Goal: Find contact information: Find contact information

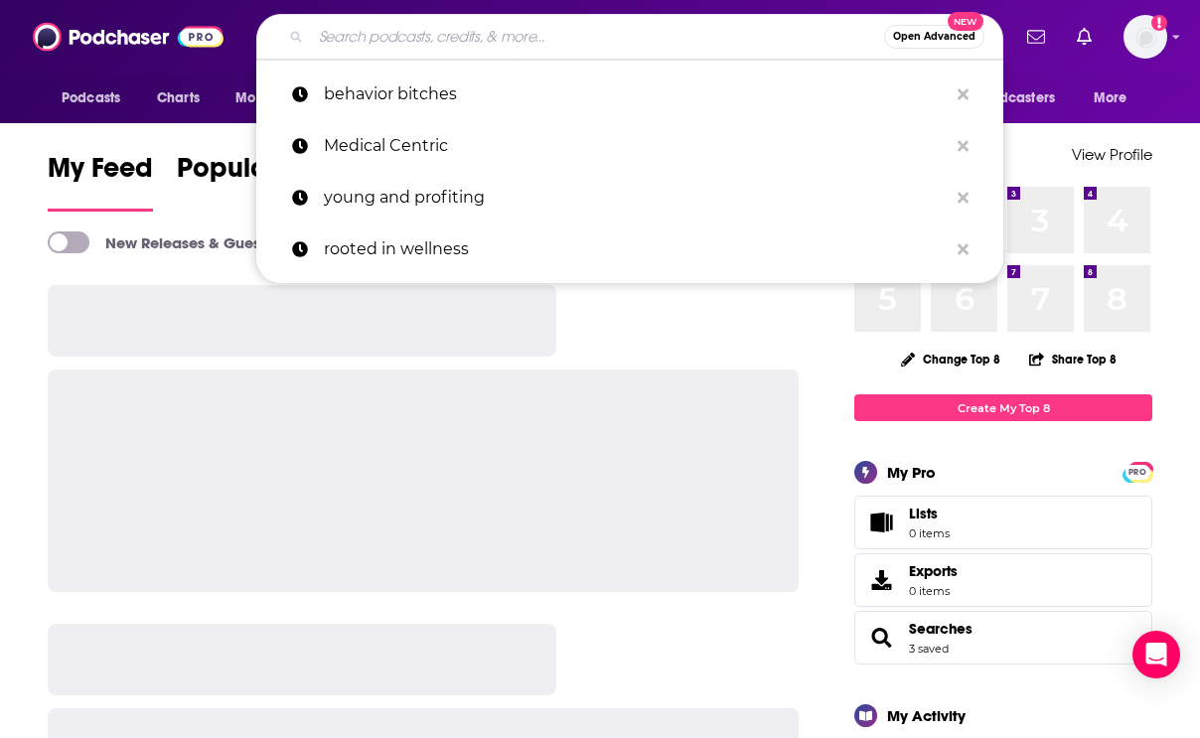
click at [522, 32] on input "Search podcasts, credits, & more..." at bounding box center [597, 37] width 573 height 32
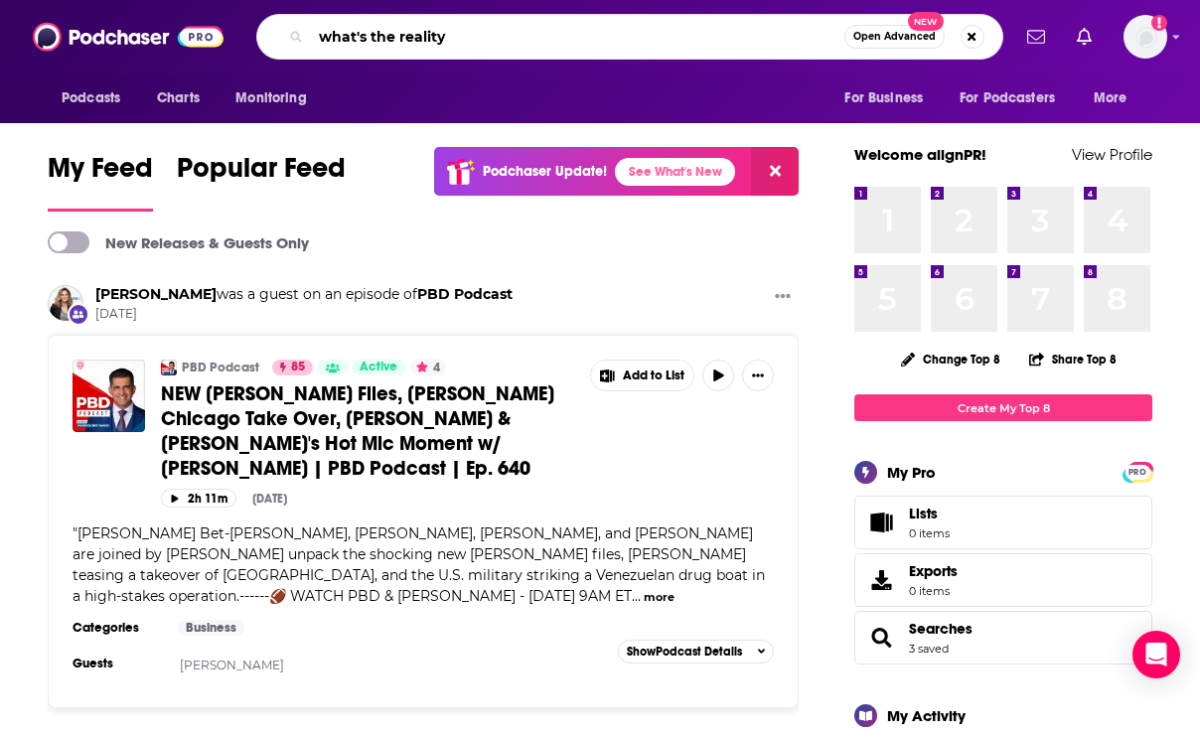
type input "what's the reality"
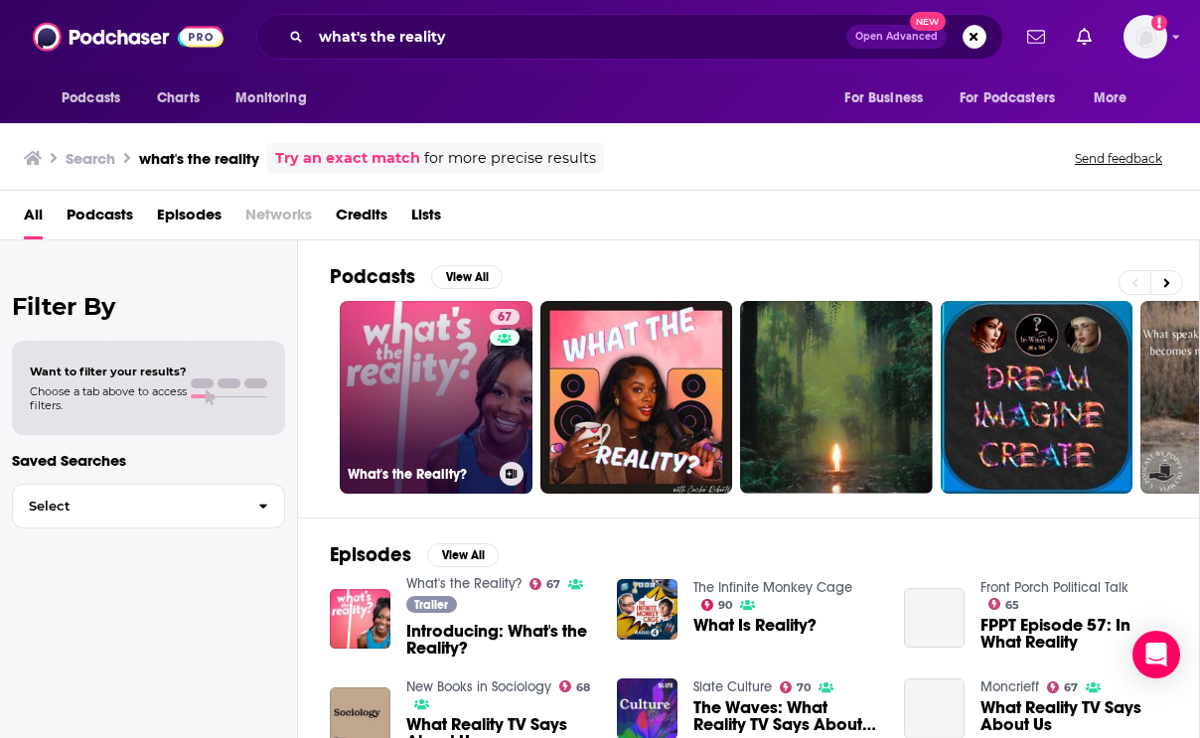
click at [390, 358] on link "67 What's the Reality?" at bounding box center [436, 397] width 193 height 193
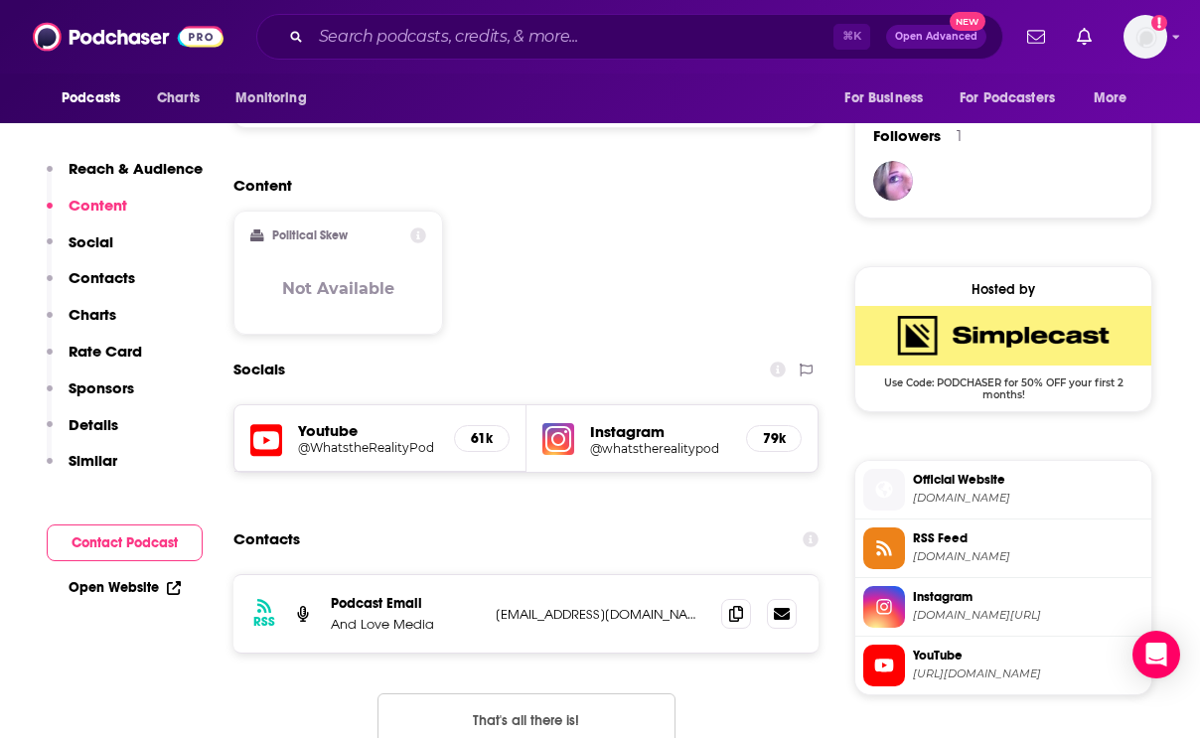
scroll to position [1440, 0]
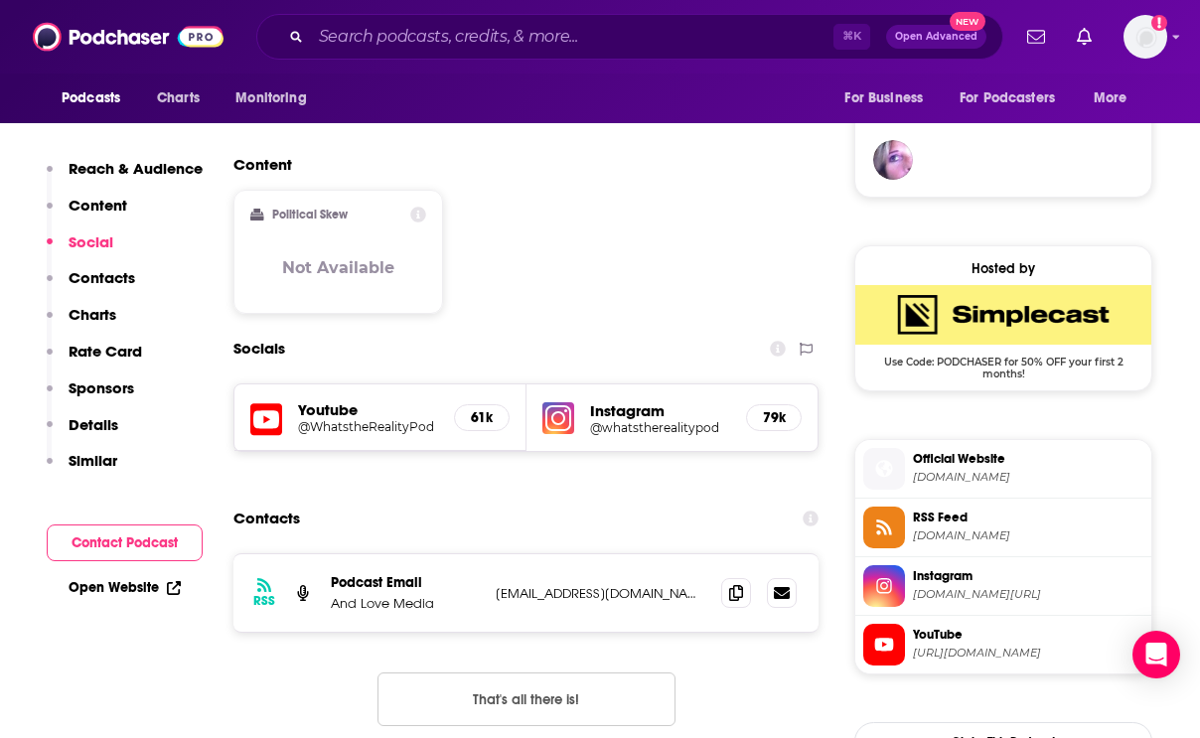
click at [545, 499] on div "Contacts" at bounding box center [525, 518] width 585 height 38
click at [729, 584] on icon at bounding box center [736, 592] width 14 height 16
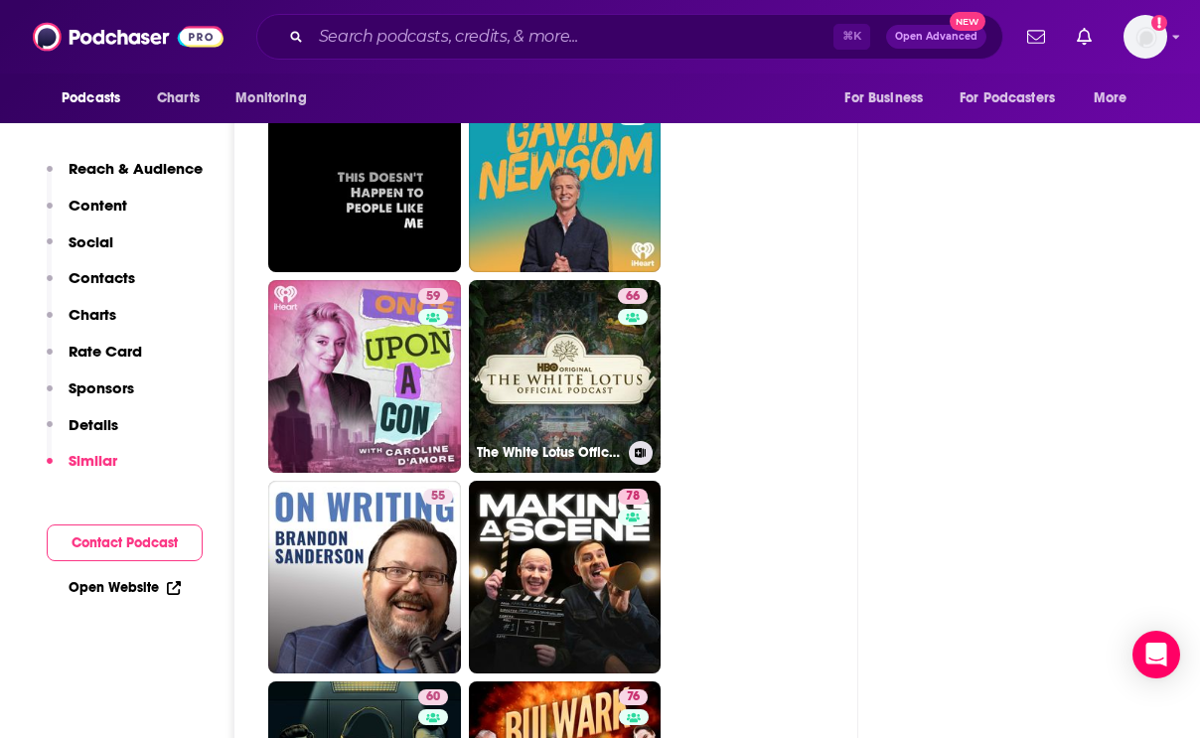
scroll to position [4910, 0]
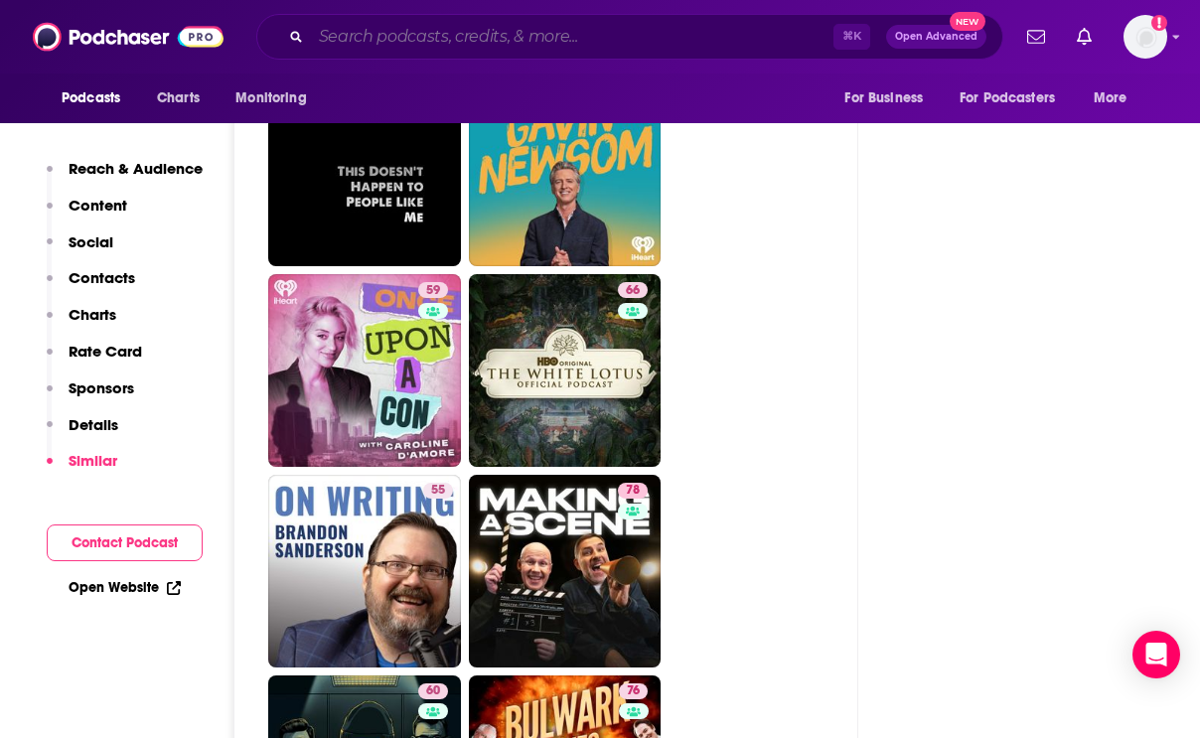
click at [598, 29] on input "Search podcasts, credits, & more..." at bounding box center [572, 37] width 522 height 32
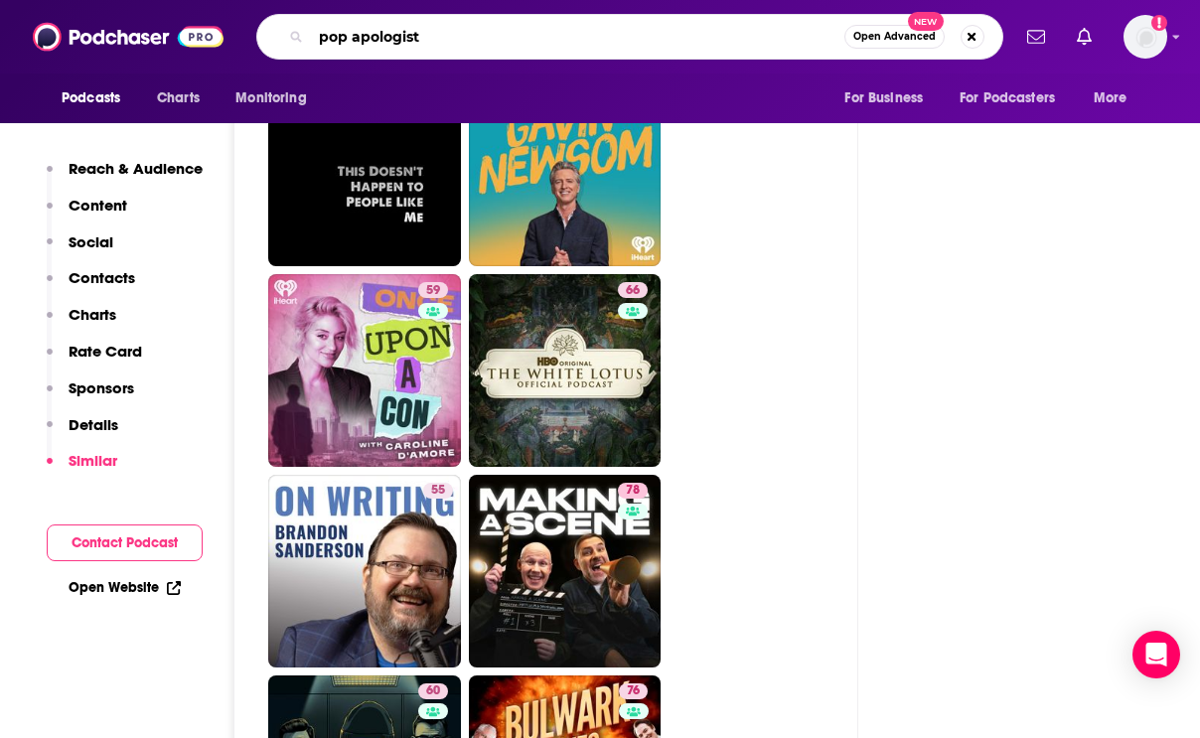
type input "pop apologists"
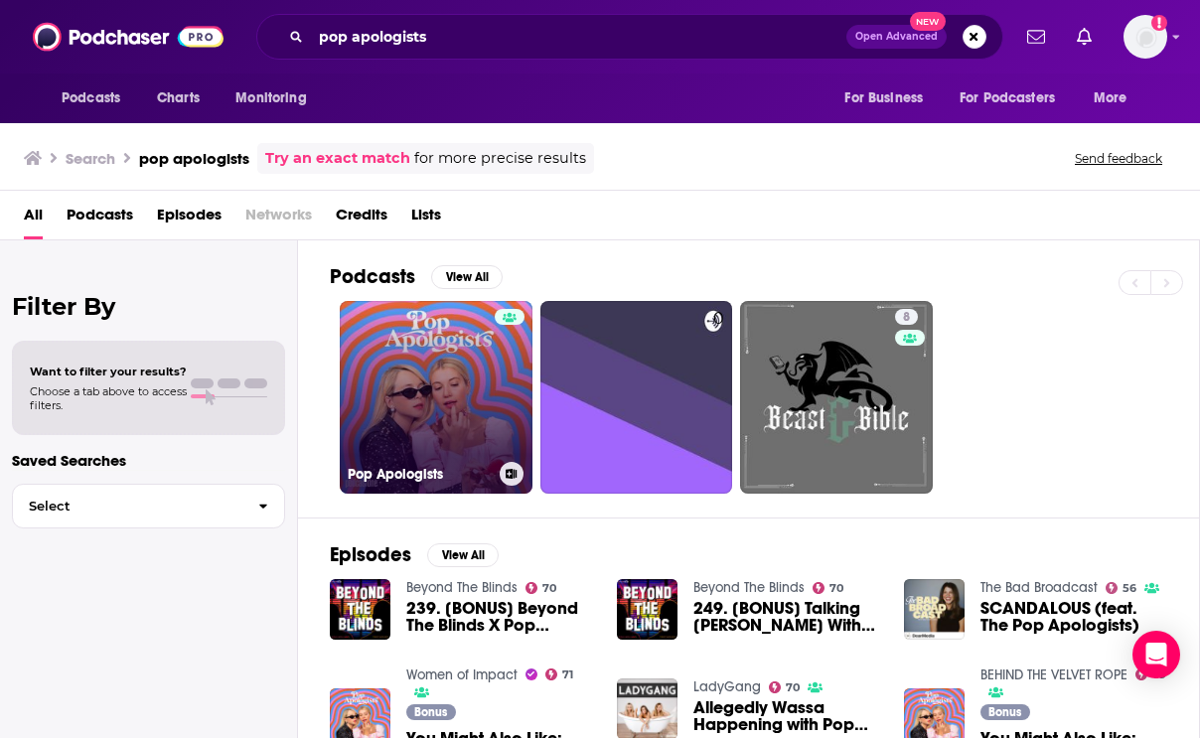
click at [477, 340] on link "Pop Apologists" at bounding box center [436, 397] width 193 height 193
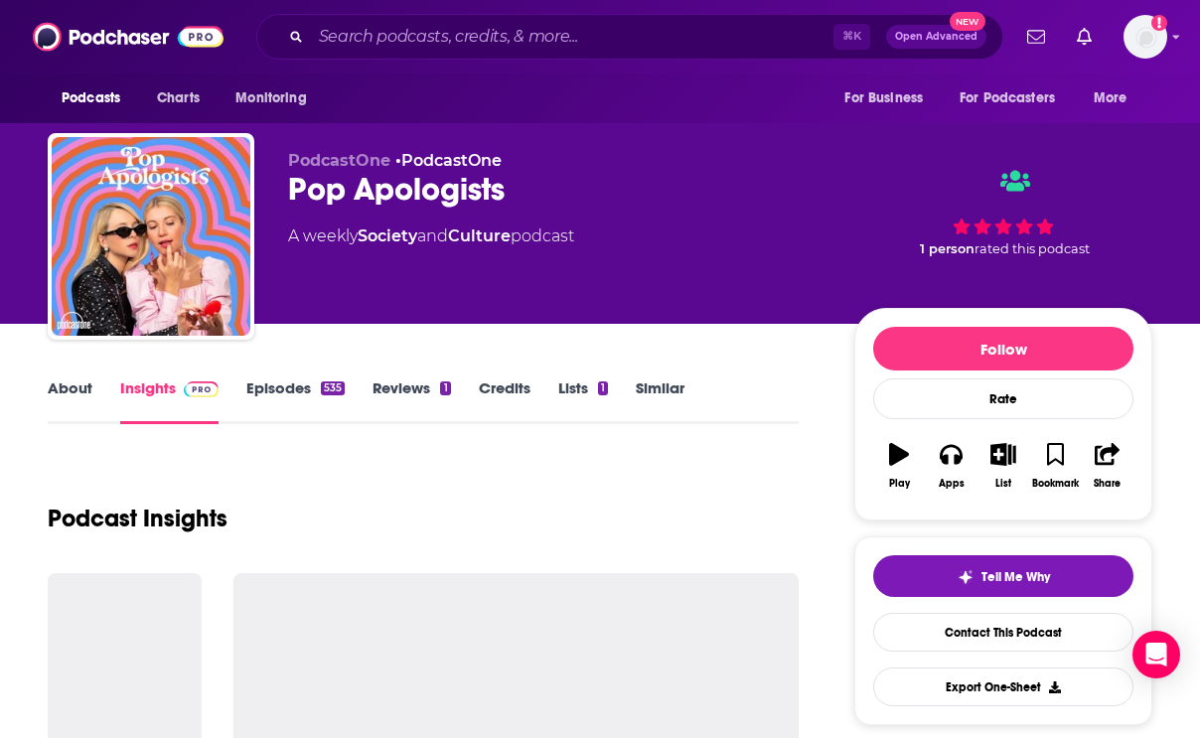
click at [489, 378] on link "Credits" at bounding box center [505, 401] width 52 height 46
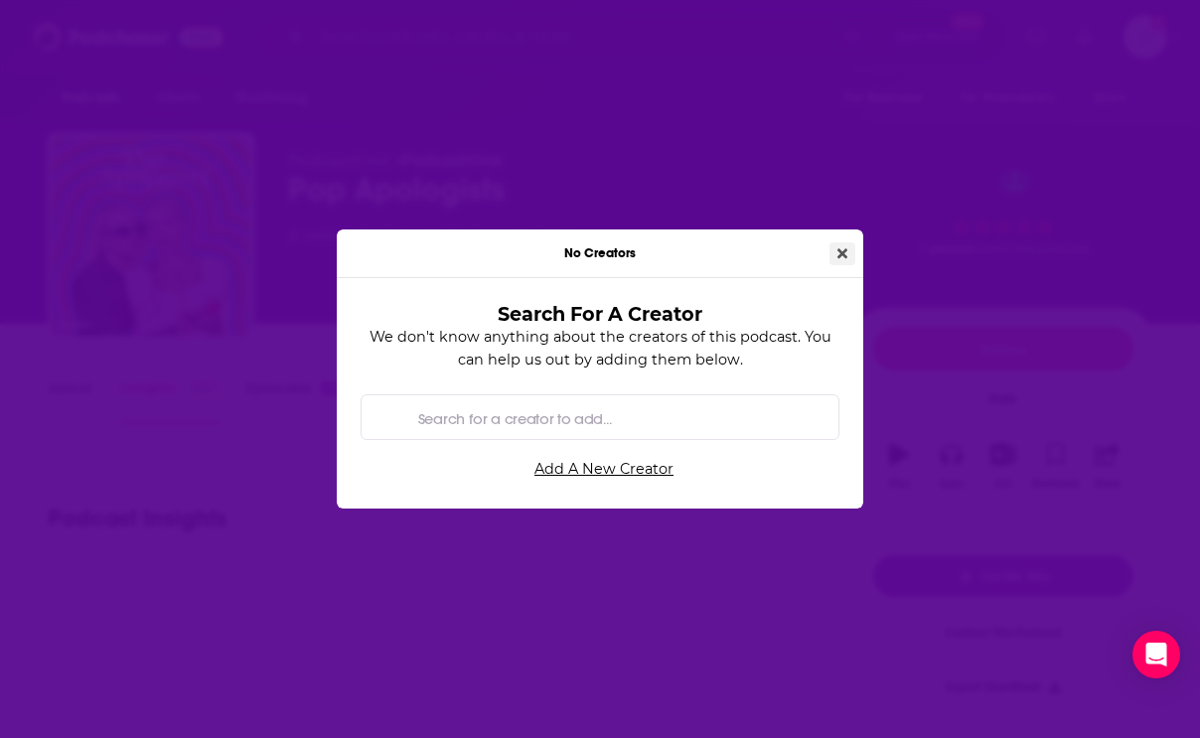
click at [846, 244] on button "Close" at bounding box center [842, 253] width 26 height 23
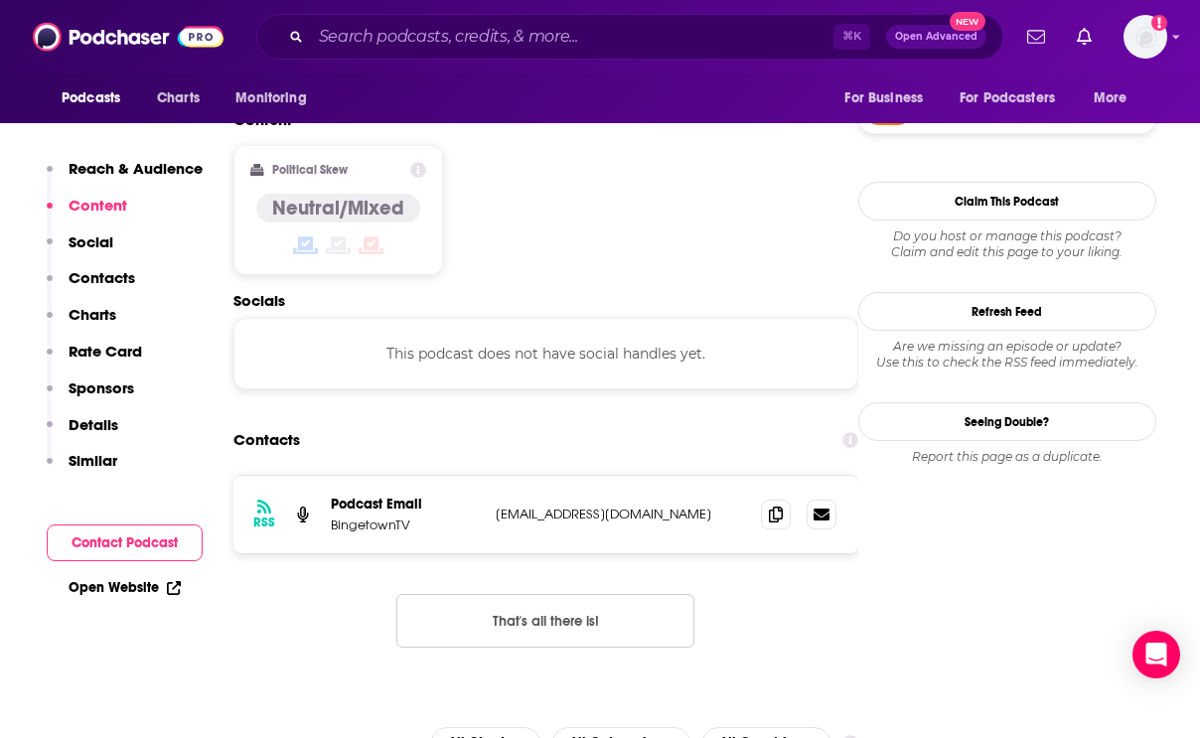
scroll to position [1678, 0]
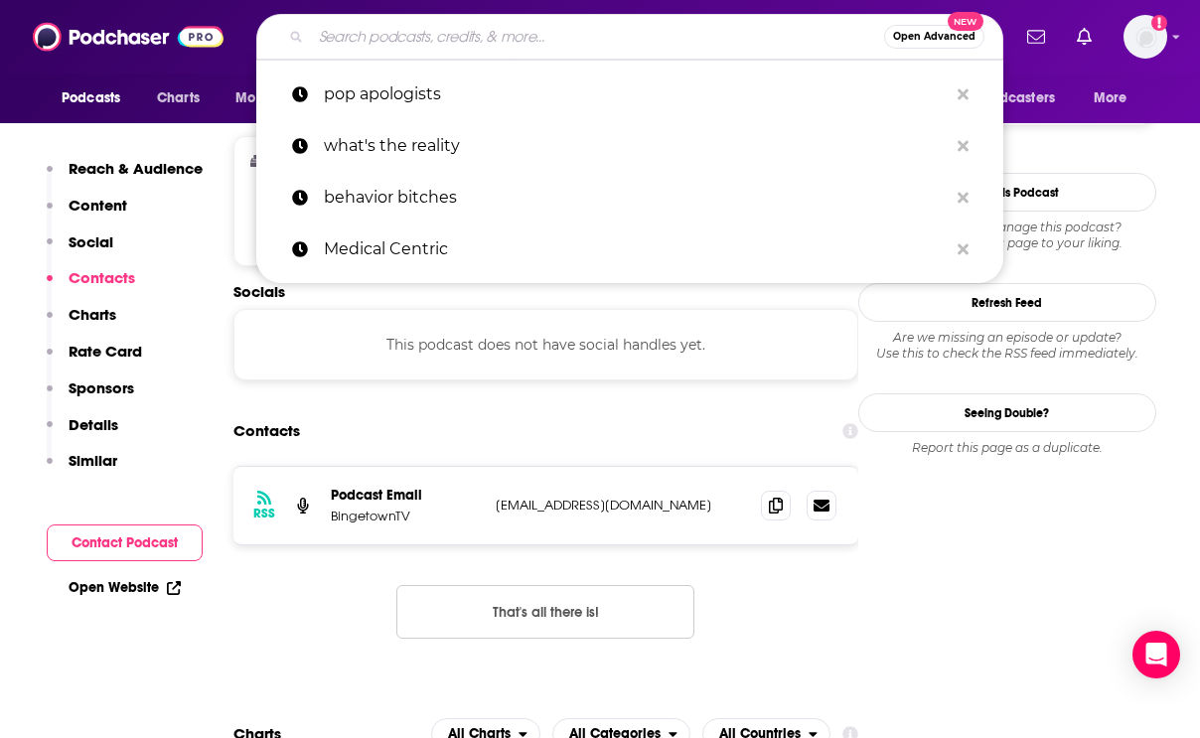
click at [370, 42] on input "Search podcasts, credits, & more..." at bounding box center [597, 37] width 573 height 32
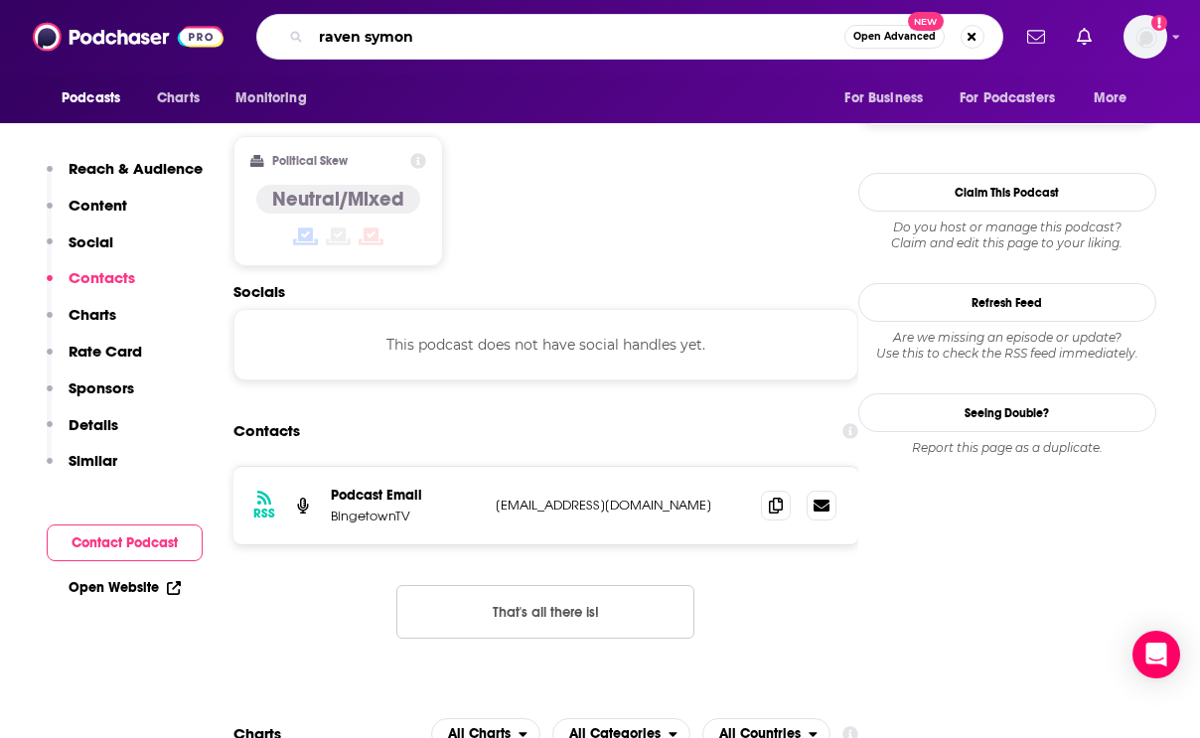
type input "[PERSON_NAME]"
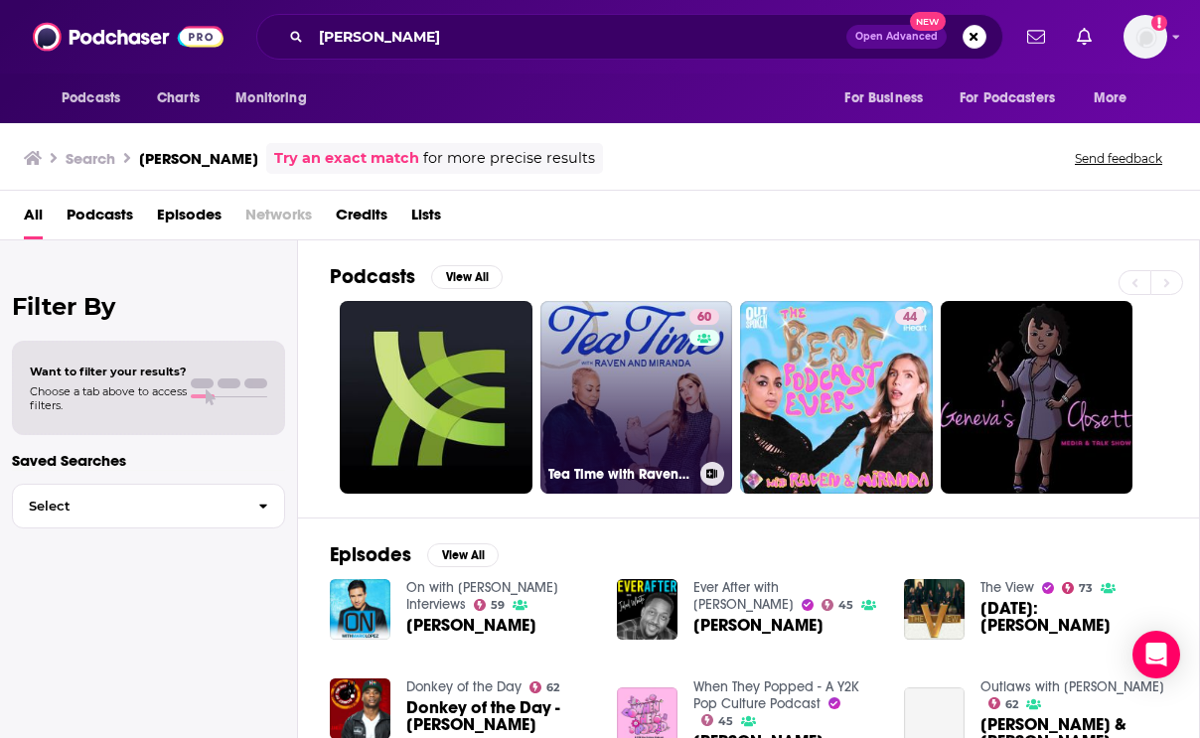
click at [611, 322] on link "60 Tea Time with Raven & [PERSON_NAME]" at bounding box center [636, 397] width 193 height 193
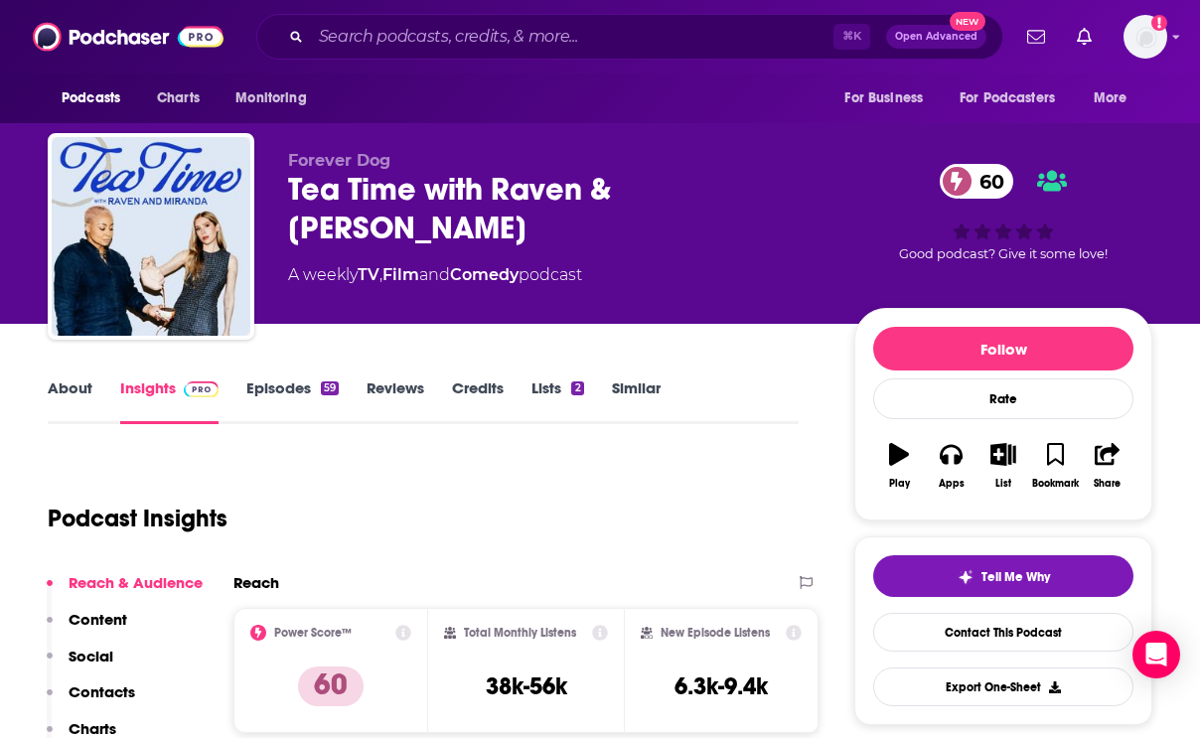
click at [620, 195] on div "Tea Time with Raven & [PERSON_NAME] 60" at bounding box center [555, 208] width 534 height 77
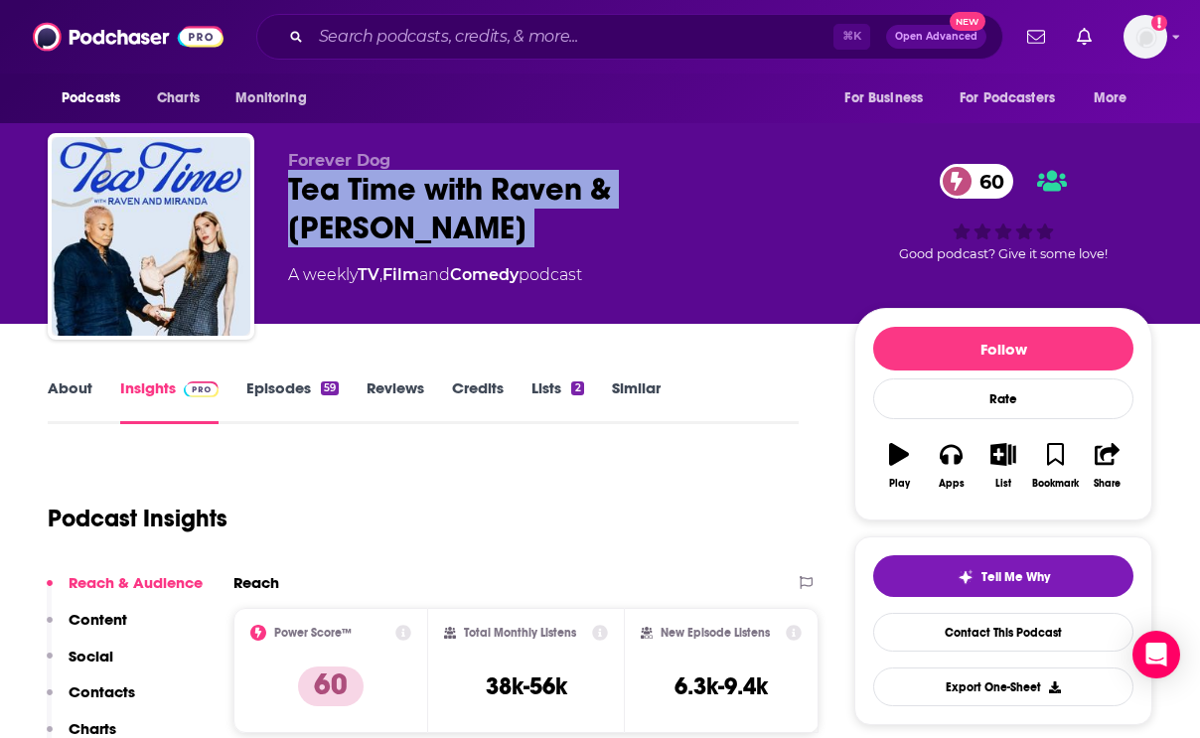
click at [620, 195] on div "Tea Time with Raven & [PERSON_NAME] 60" at bounding box center [555, 208] width 534 height 77
copy div "Tea Time with Raven & [PERSON_NAME] 60"
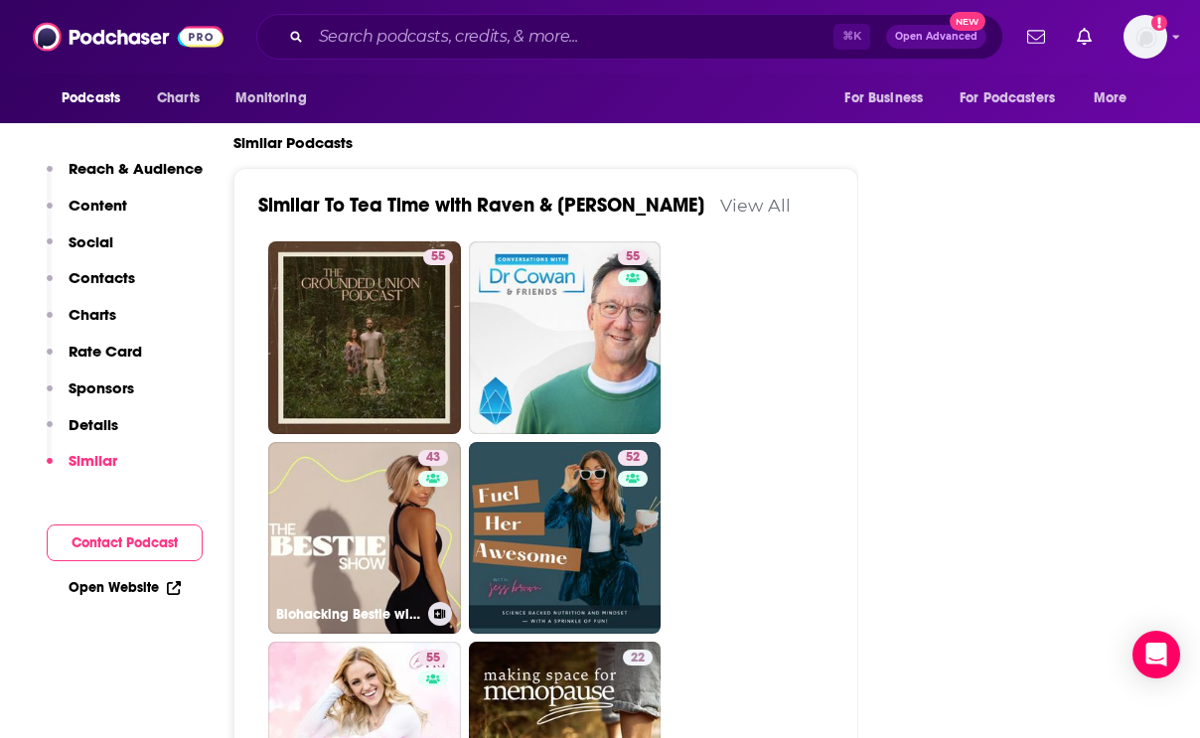
scroll to position [3647, 0]
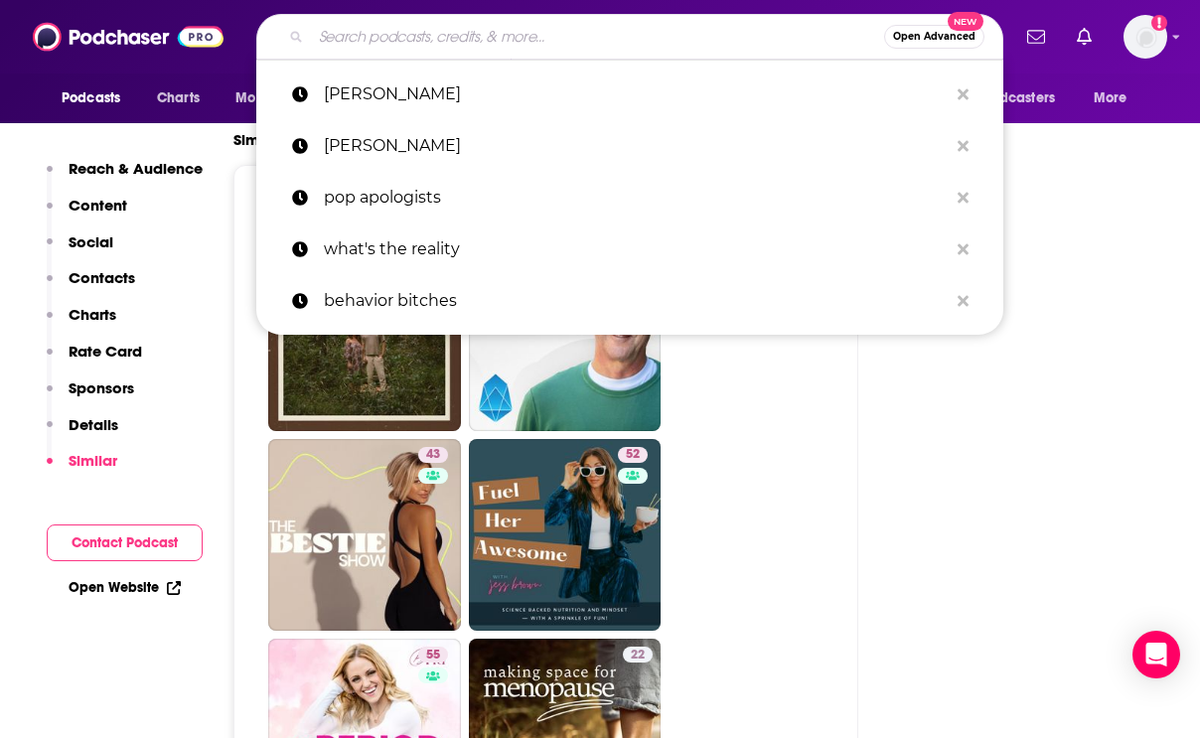
click at [476, 38] on input "Search podcasts, credits, & more..." at bounding box center [597, 37] width 573 height 32
paste input "Newcomers"
type input "Newcomers"
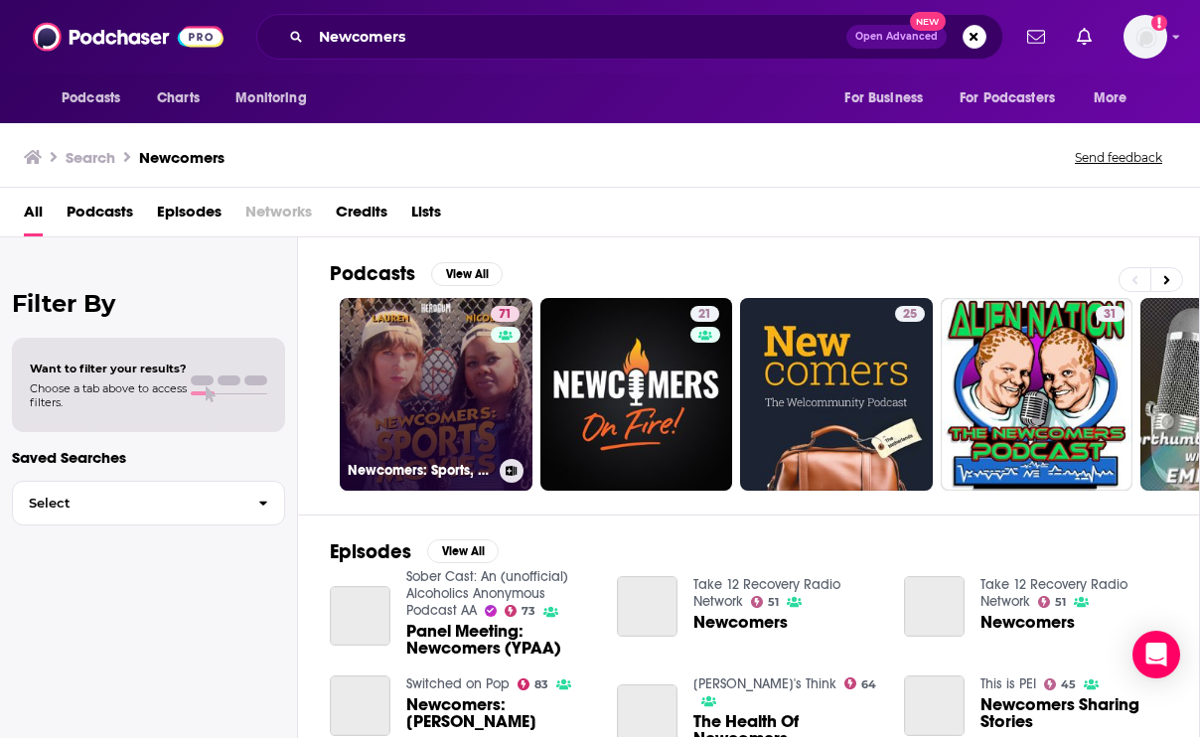
click at [449, 370] on link "71 Newcomers: Sports, with [PERSON_NAME] and [PERSON_NAME]" at bounding box center [436, 394] width 193 height 193
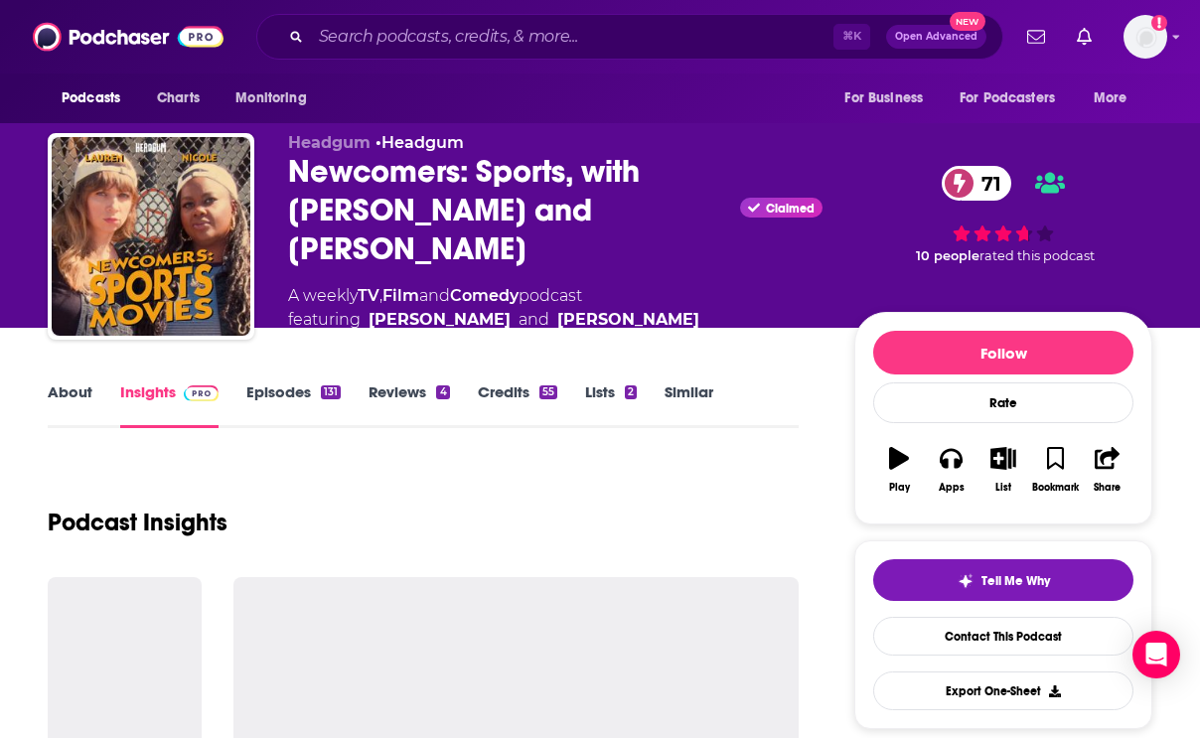
click at [511, 394] on link "Credits 55" at bounding box center [517, 405] width 79 height 46
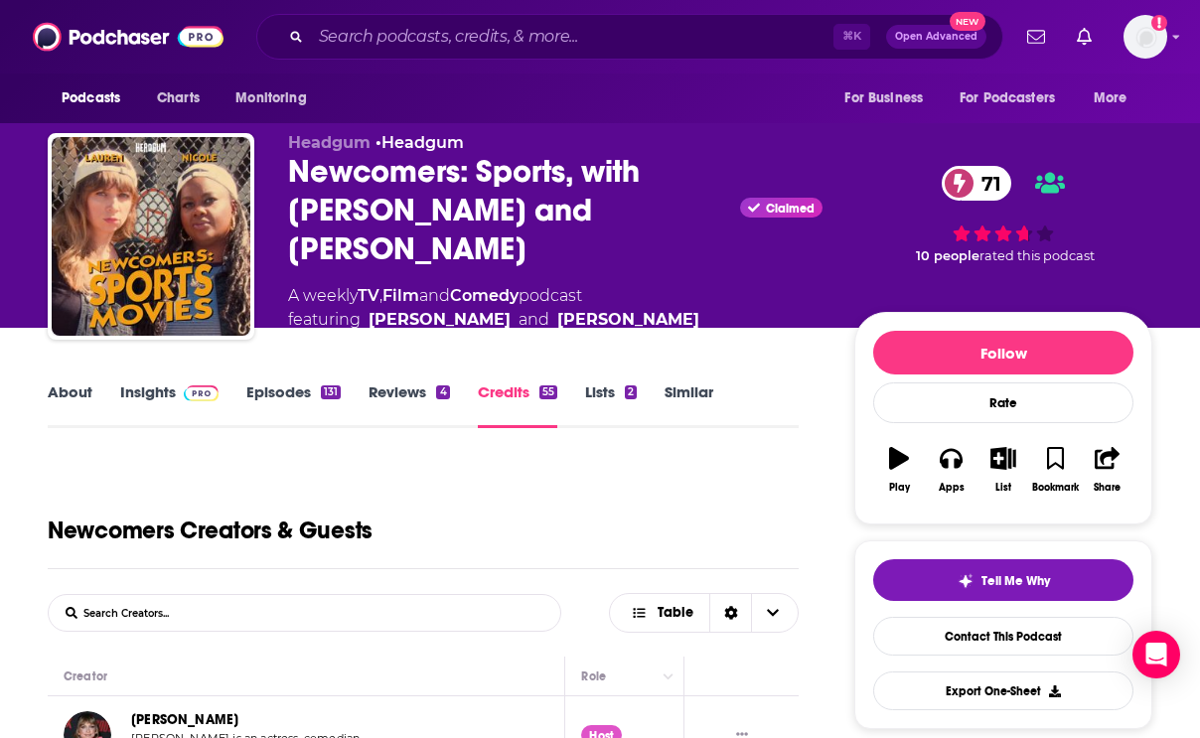
click at [60, 385] on link "About" at bounding box center [70, 405] width 45 height 46
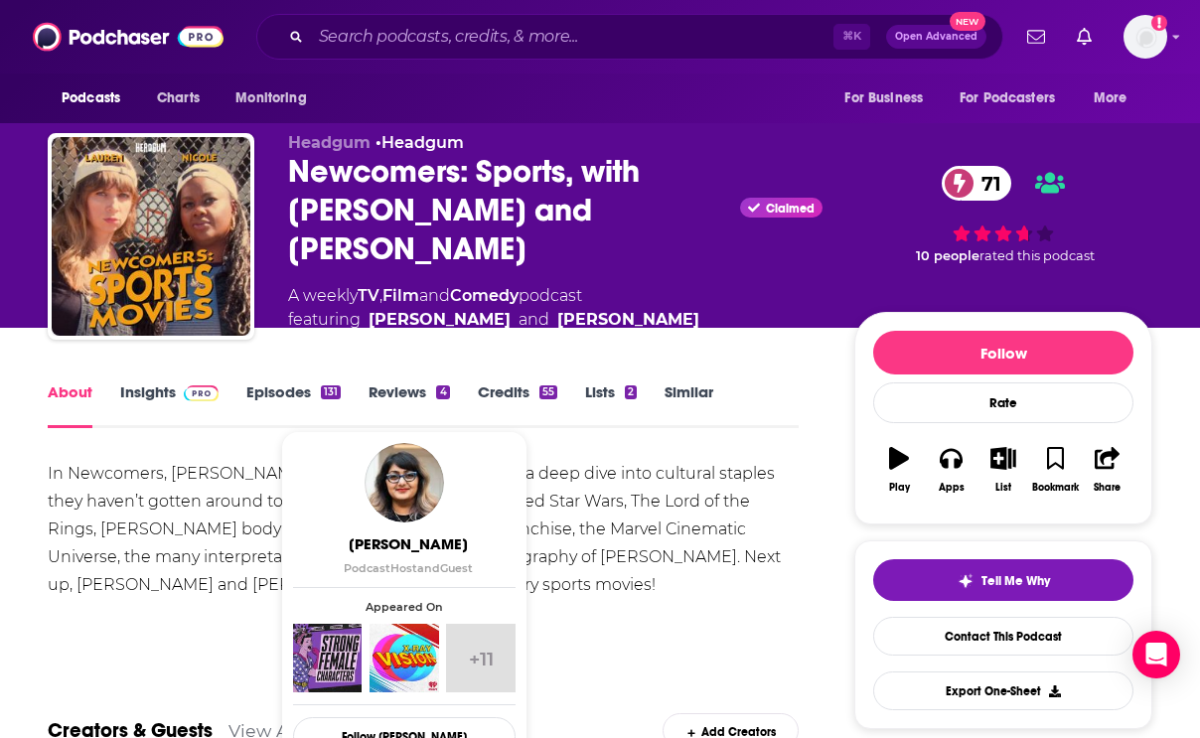
click at [191, 395] on img at bounding box center [201, 393] width 35 height 16
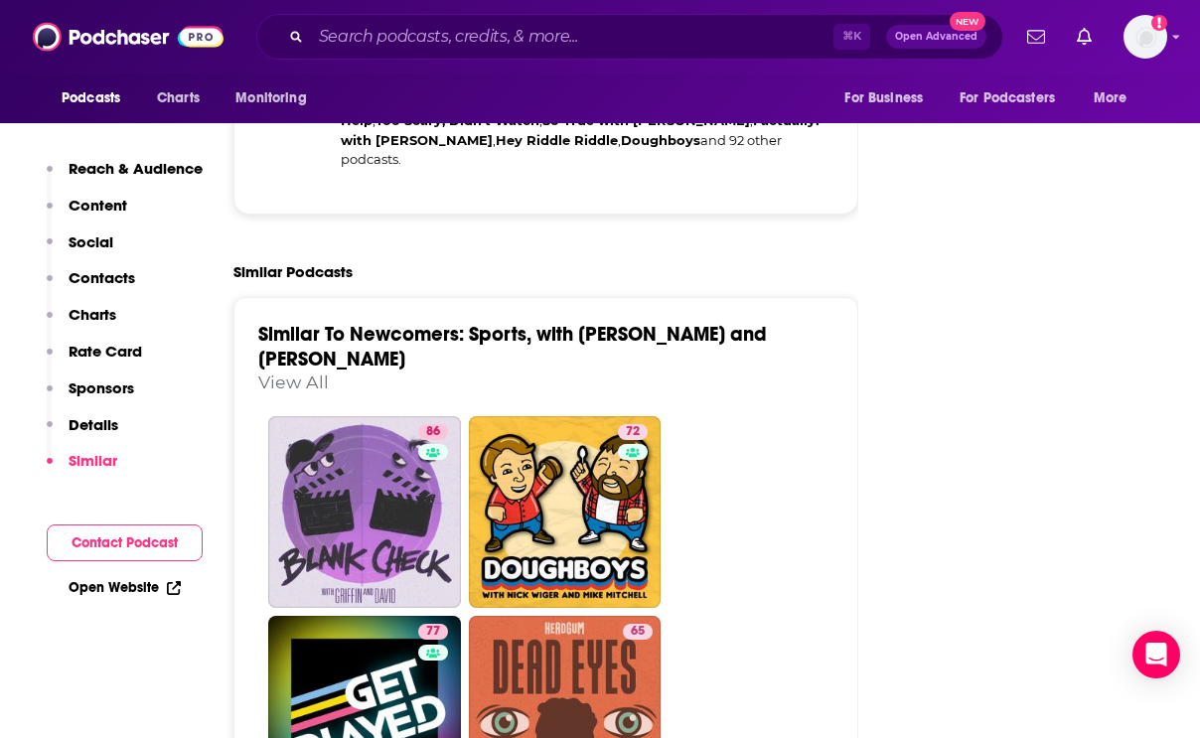
scroll to position [4230, 0]
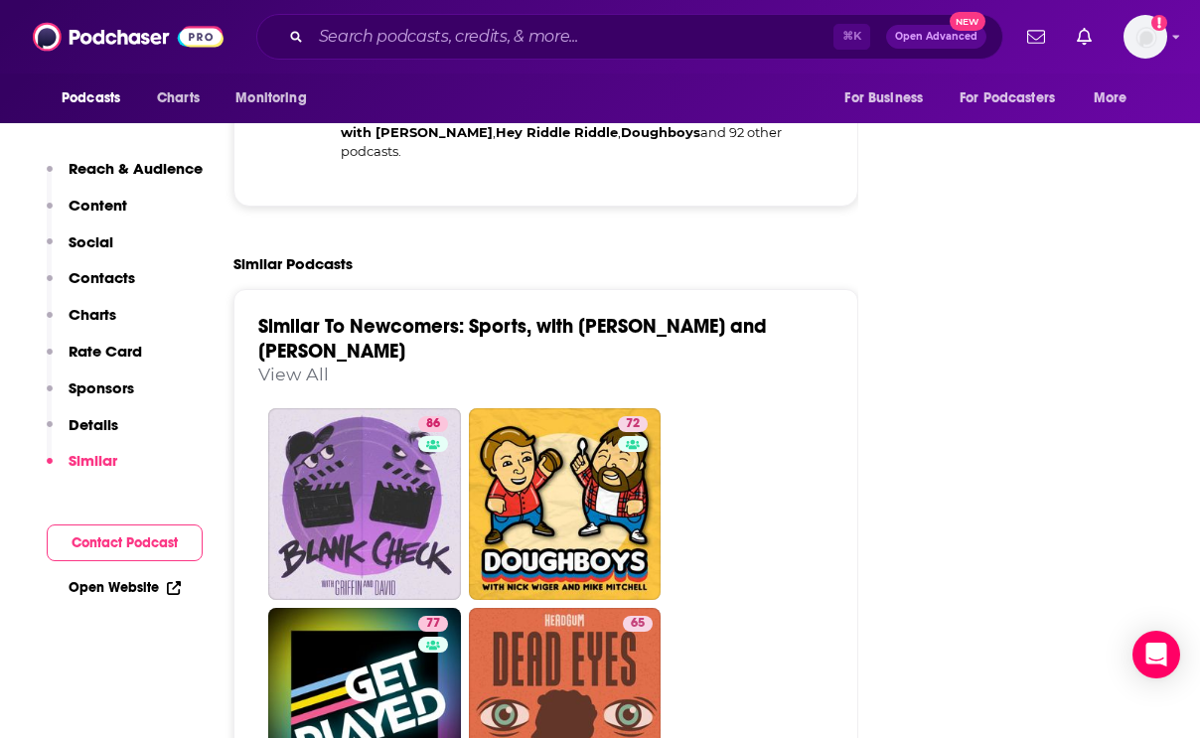
click at [97, 269] on p "Contacts" at bounding box center [102, 277] width 67 height 19
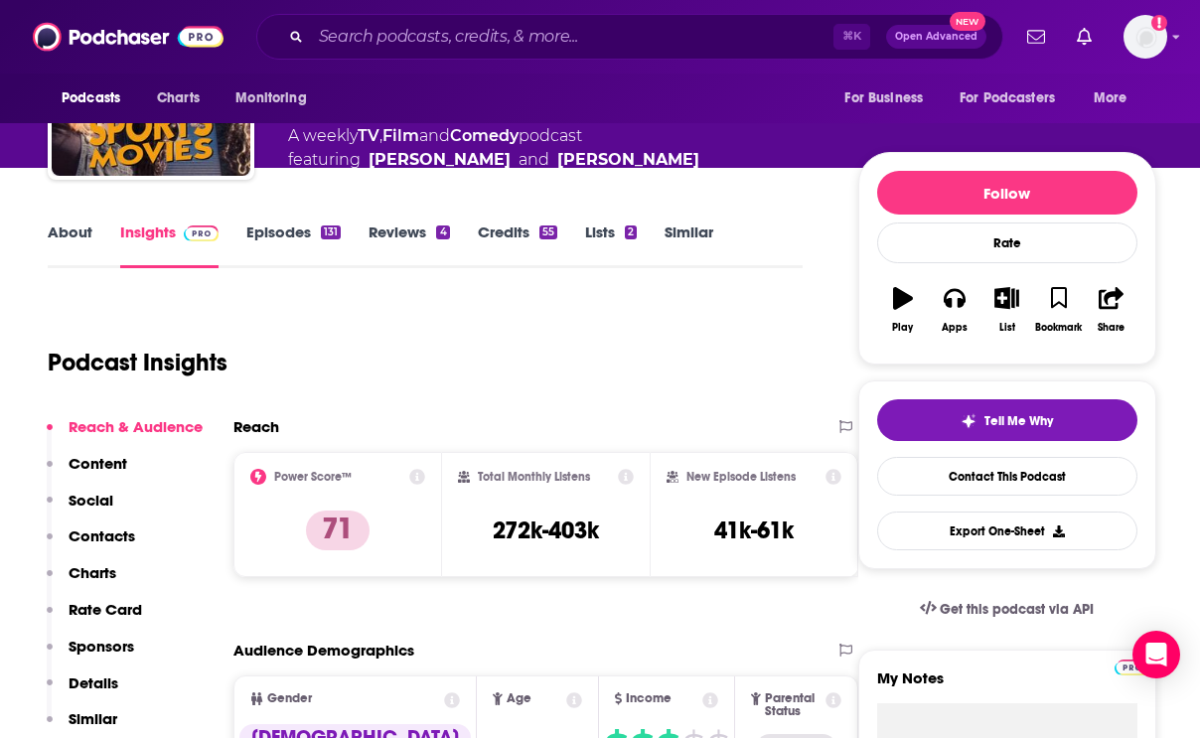
scroll to position [0, 0]
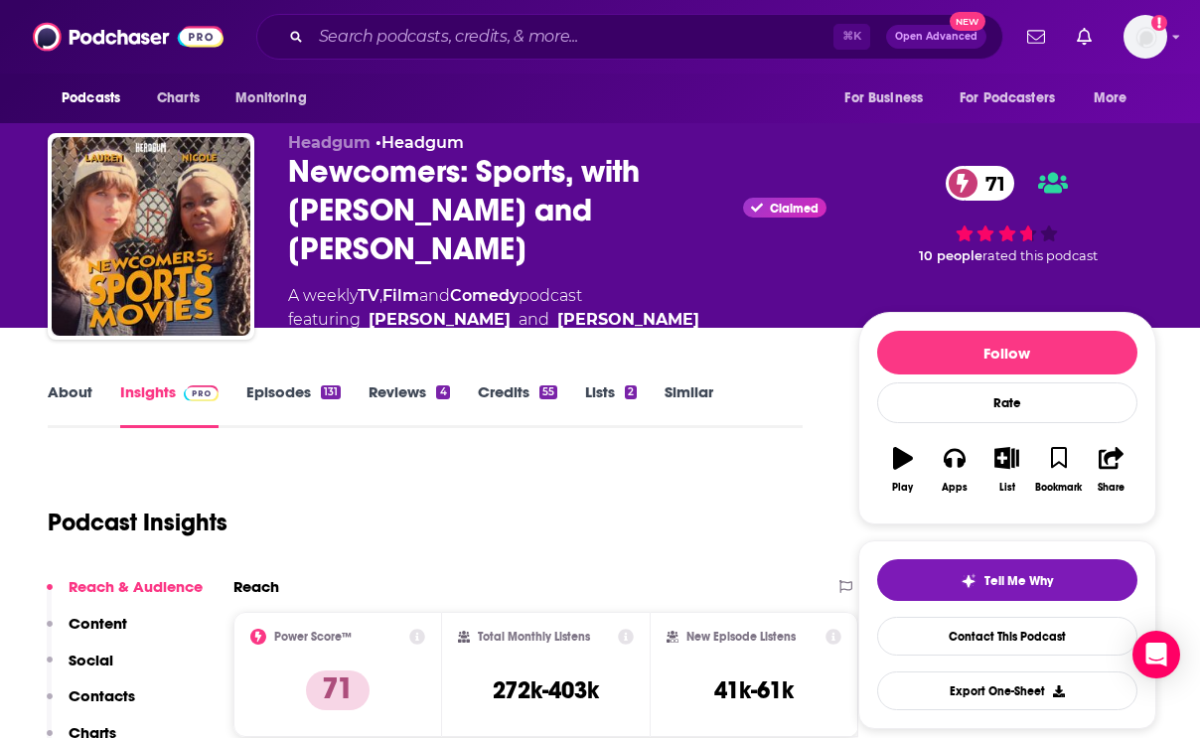
click at [355, 170] on div "Newcomers: Sports, with [PERSON_NAME] and [PERSON_NAME] Claimed 71" at bounding box center [557, 210] width 538 height 116
click at [545, 164] on div "Newcomers: Sports, with [PERSON_NAME] and [PERSON_NAME] Claimed 71" at bounding box center [557, 210] width 538 height 116
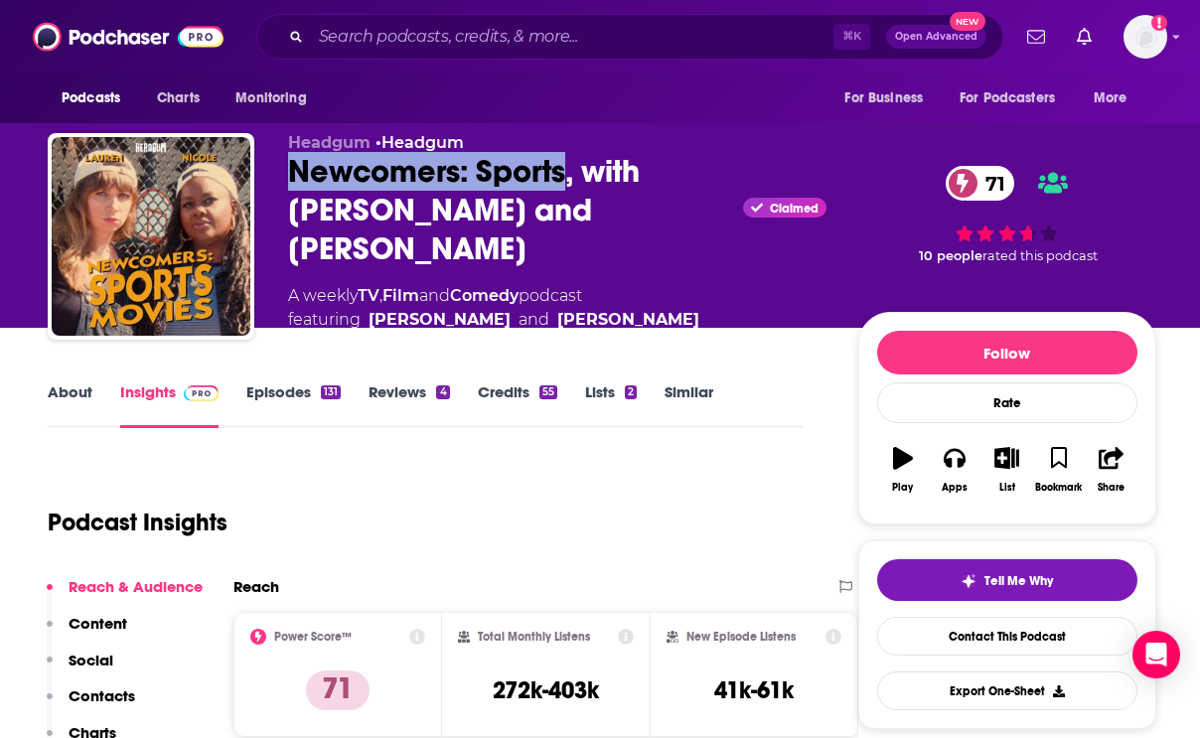
drag, startPoint x: 562, startPoint y: 168, endPoint x: 284, endPoint y: 171, distance: 278.1
click at [284, 171] on div "Headgum • Headgum Newcomers: Sports, with [PERSON_NAME] and [PERSON_NAME] Claim…" at bounding box center [602, 242] width 1108 height 218
copy h2 "Newcomers: Sports"
click at [418, 143] on link "Headgum" at bounding box center [422, 142] width 82 height 19
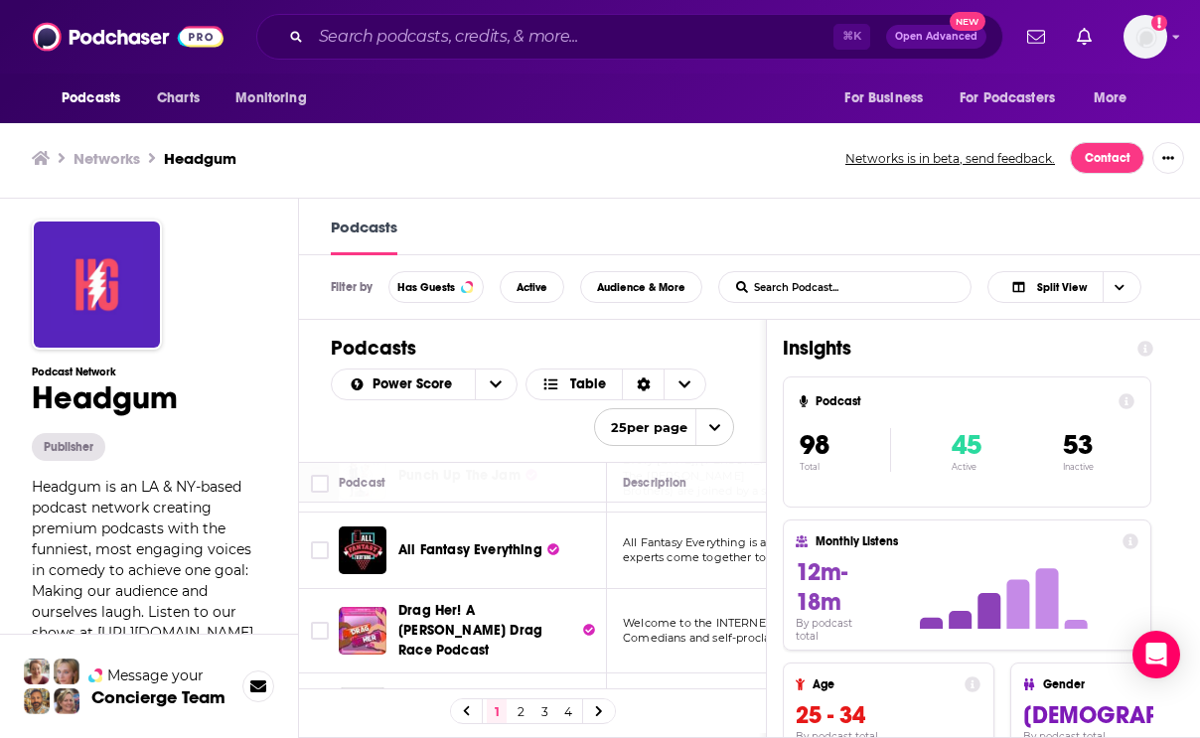
scroll to position [1331, 0]
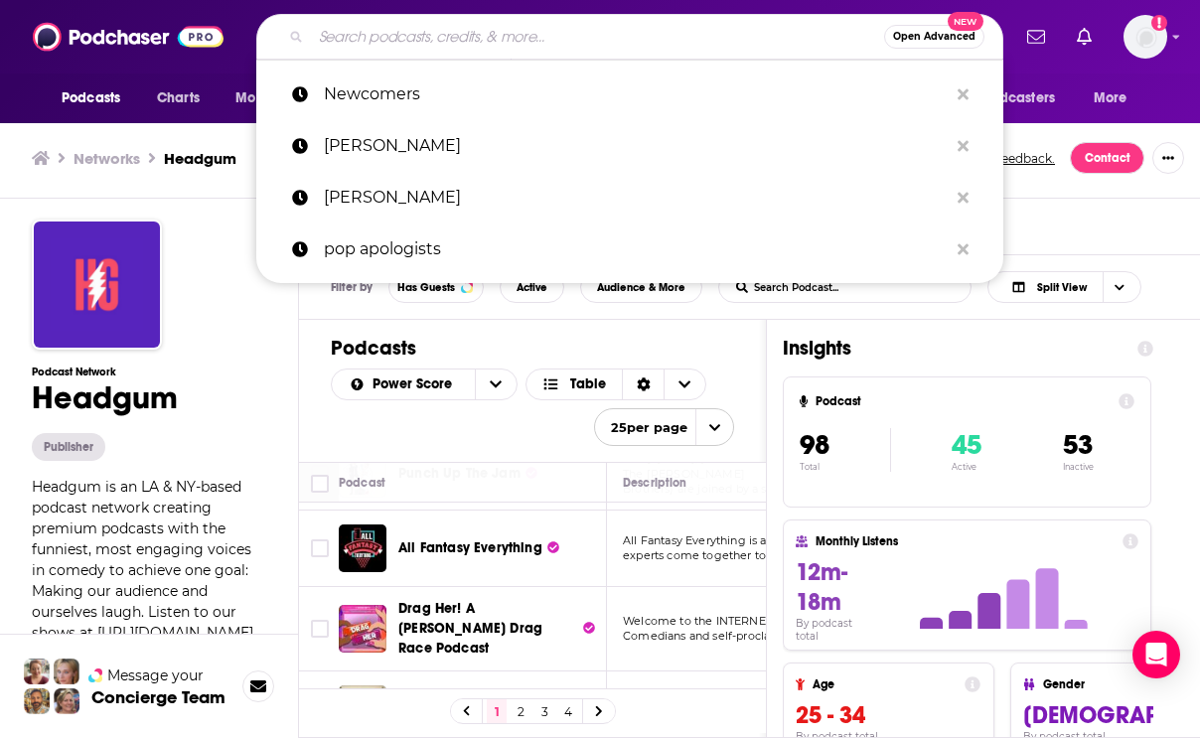
click at [363, 39] on input "Search podcasts, credits, & more..." at bounding box center [597, 37] width 573 height 32
paste input "She’s So Lucky"
type input "She’s So Lucky"
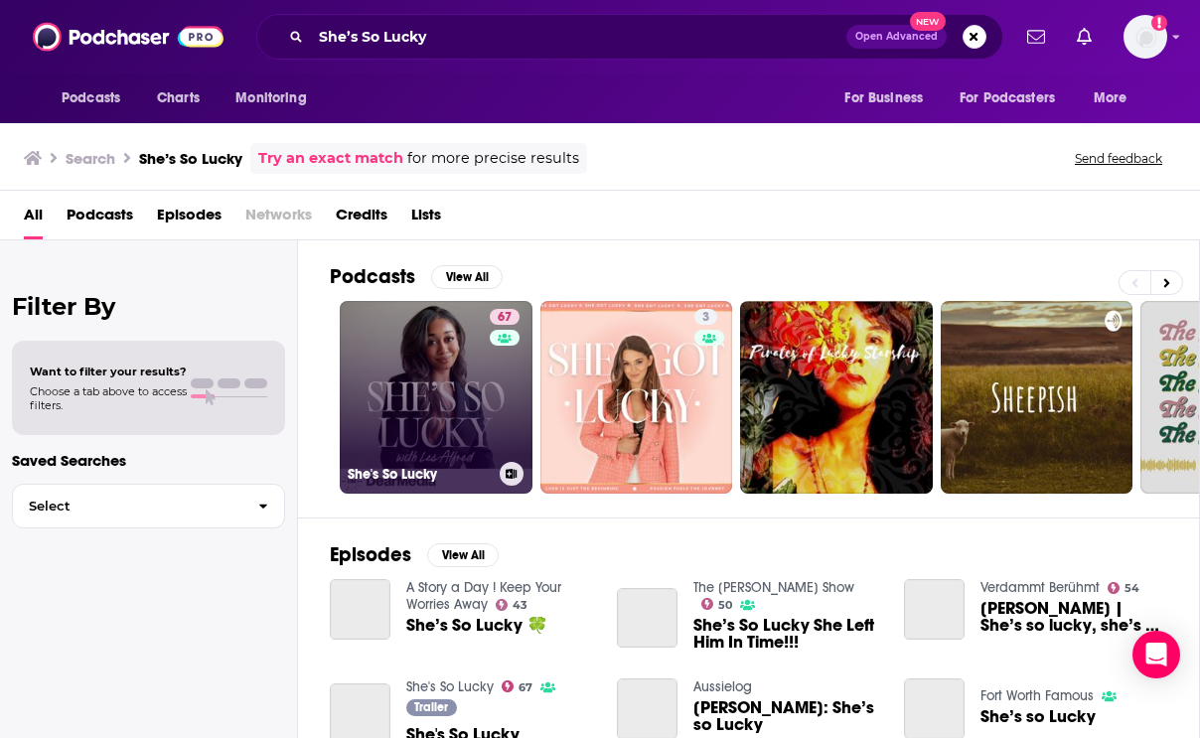
click at [433, 341] on link "67 She's So Lucky" at bounding box center [436, 397] width 193 height 193
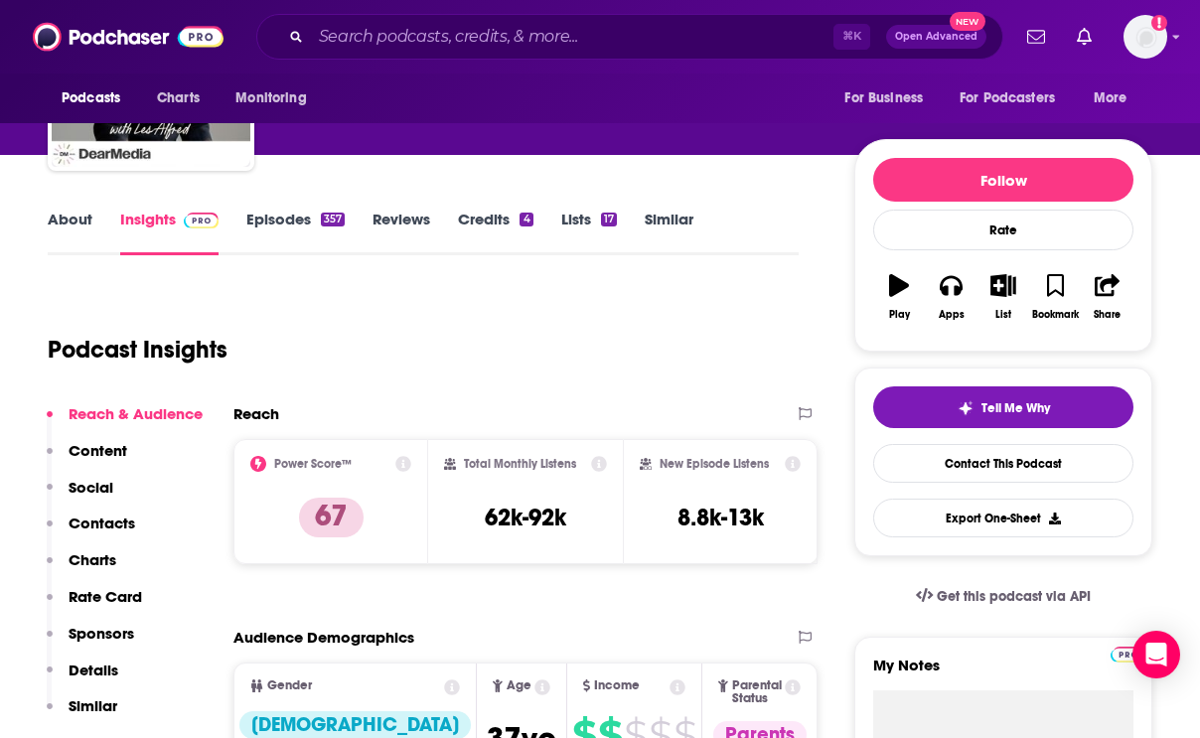
click at [120, 527] on p "Contacts" at bounding box center [102, 522] width 67 height 19
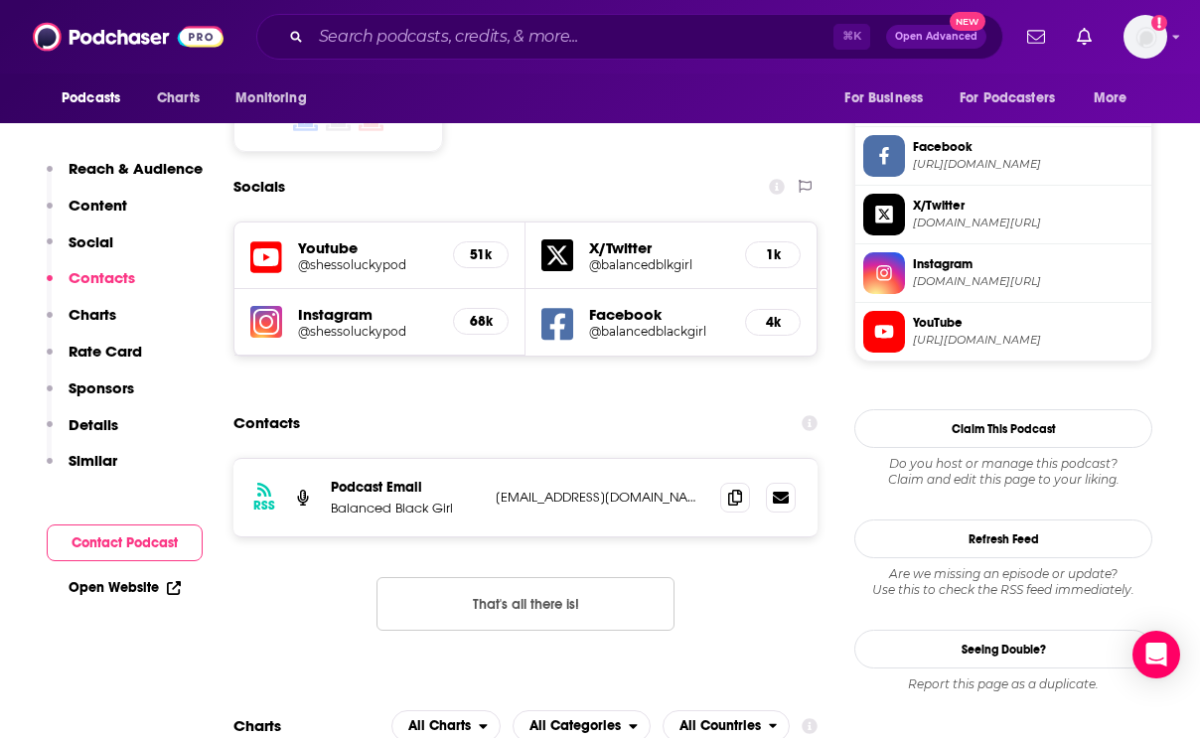
scroll to position [1692, 0]
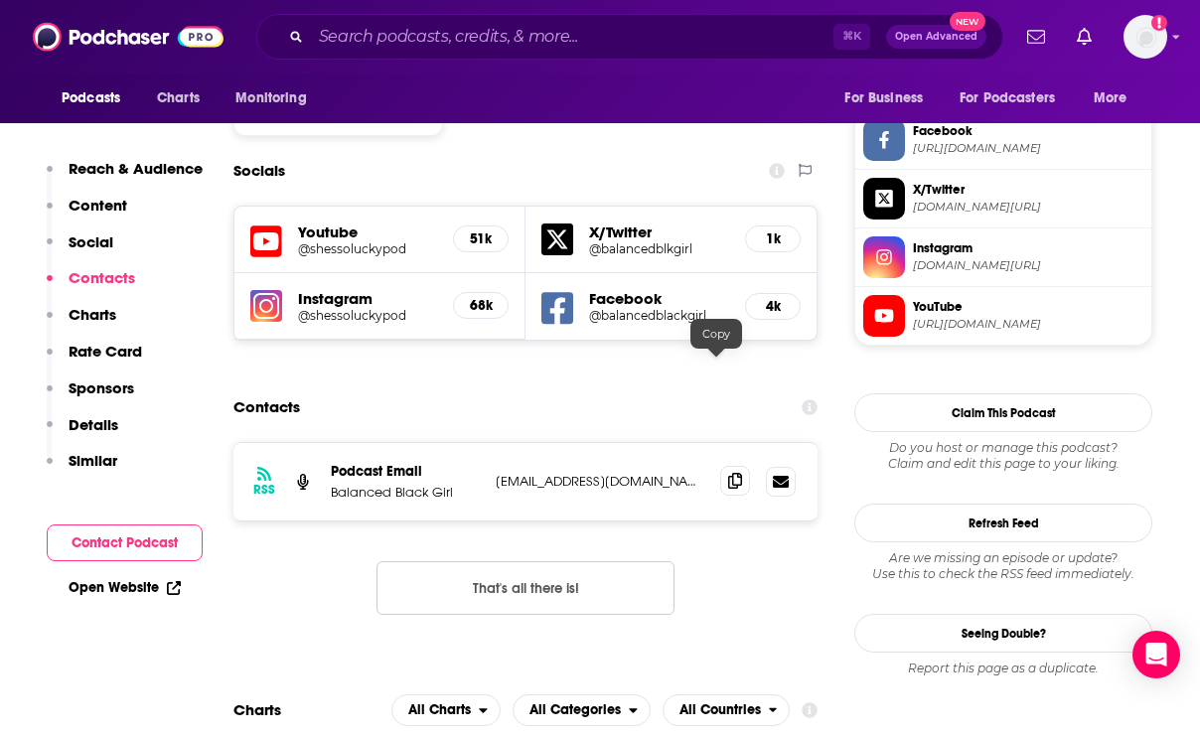
click at [728, 473] on icon at bounding box center [735, 481] width 14 height 16
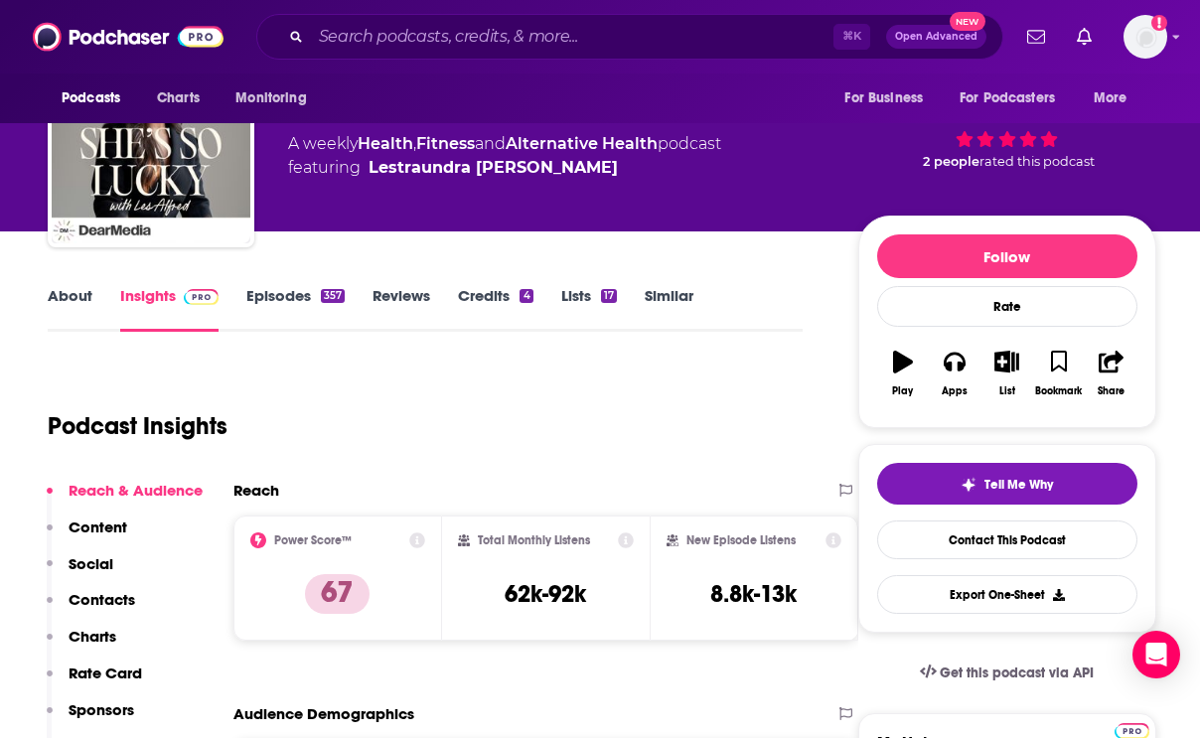
scroll to position [0, 0]
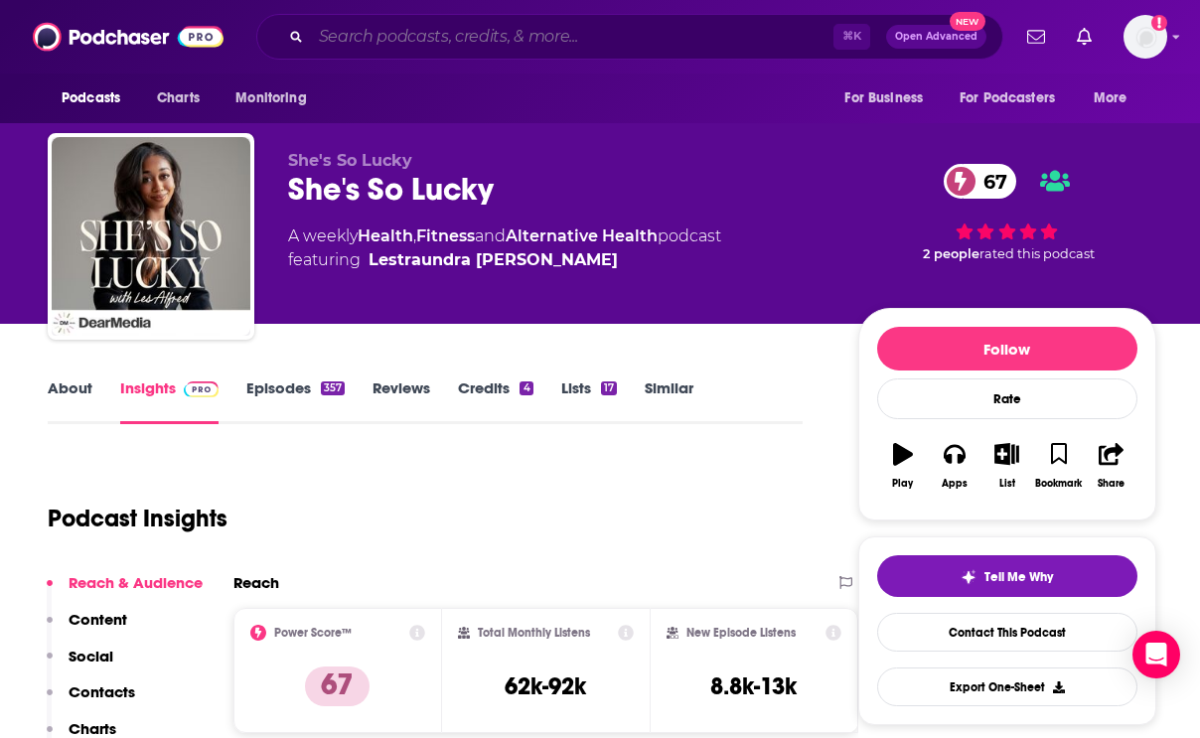
click at [452, 29] on input "Search podcasts, credits, & more..." at bounding box center [572, 37] width 522 height 32
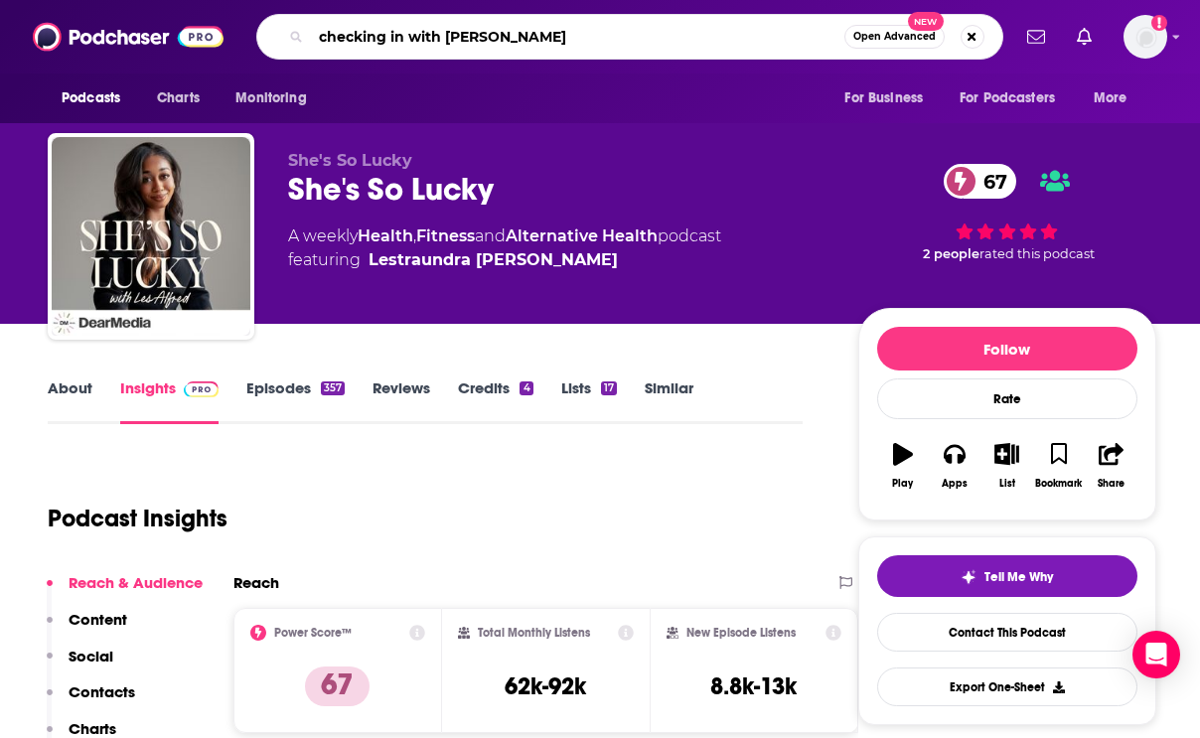
type input "checking in with [PERSON_NAME]"
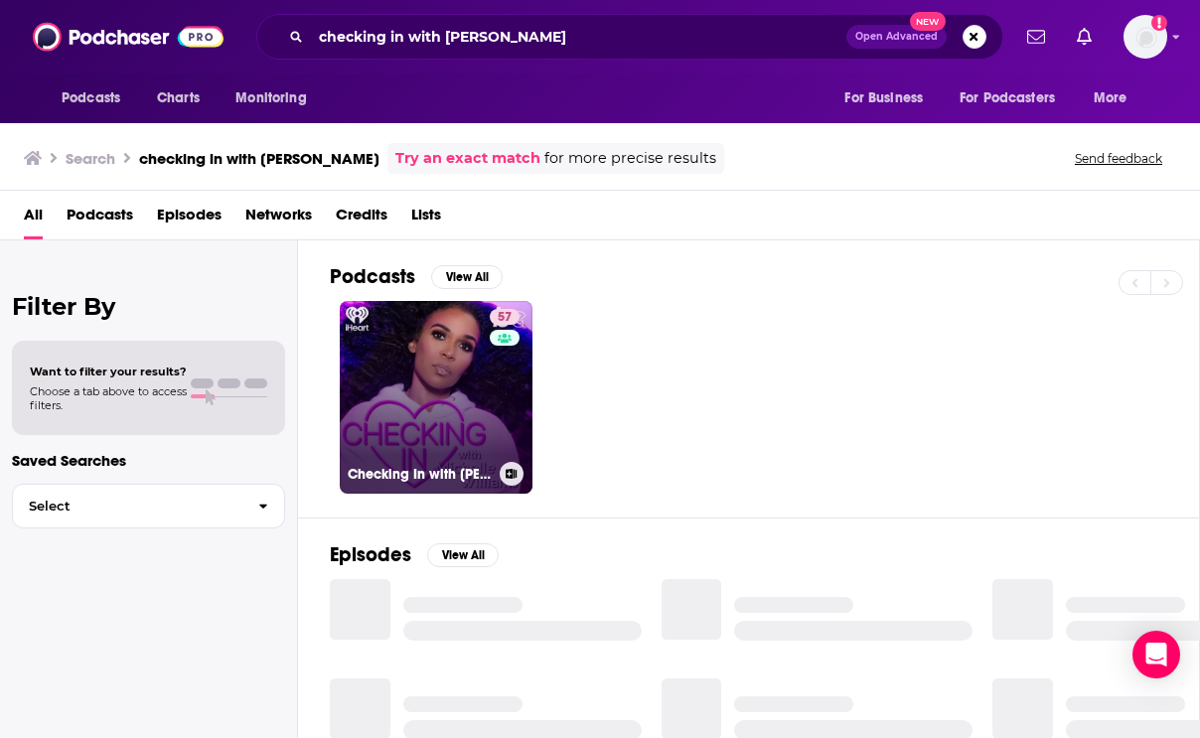
click at [369, 354] on link "57 Checking In with [PERSON_NAME]" at bounding box center [436, 397] width 193 height 193
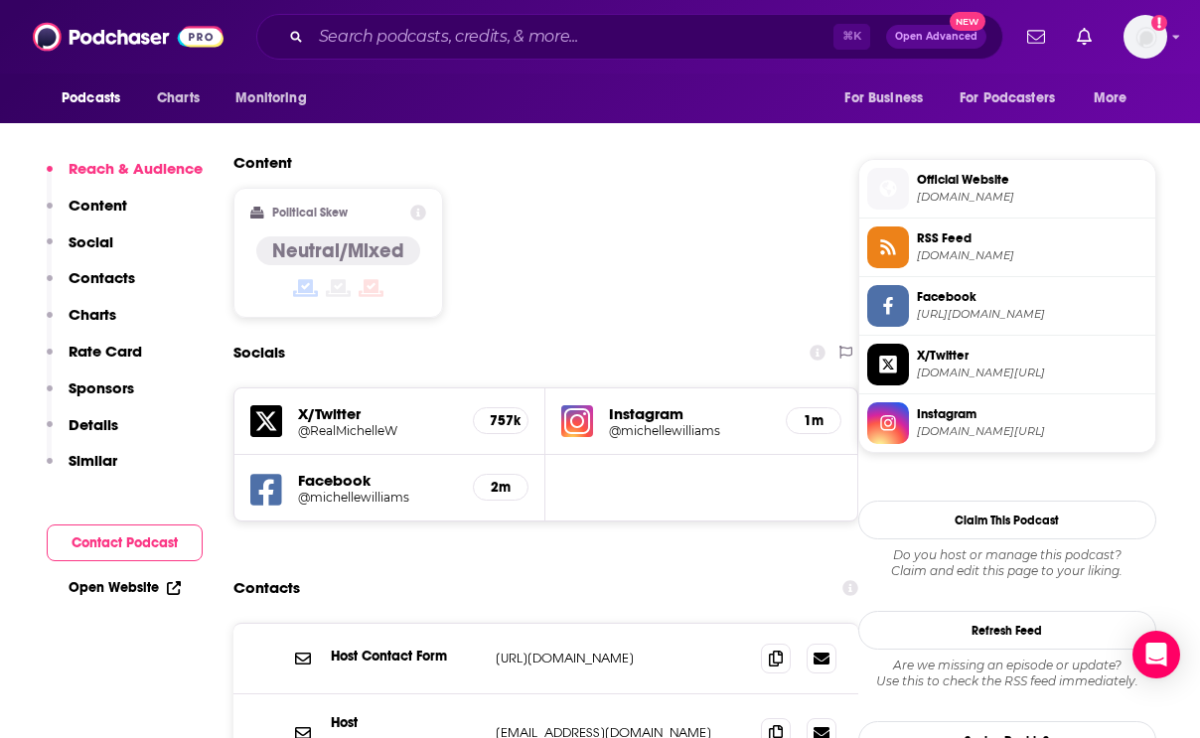
scroll to position [1631, 0]
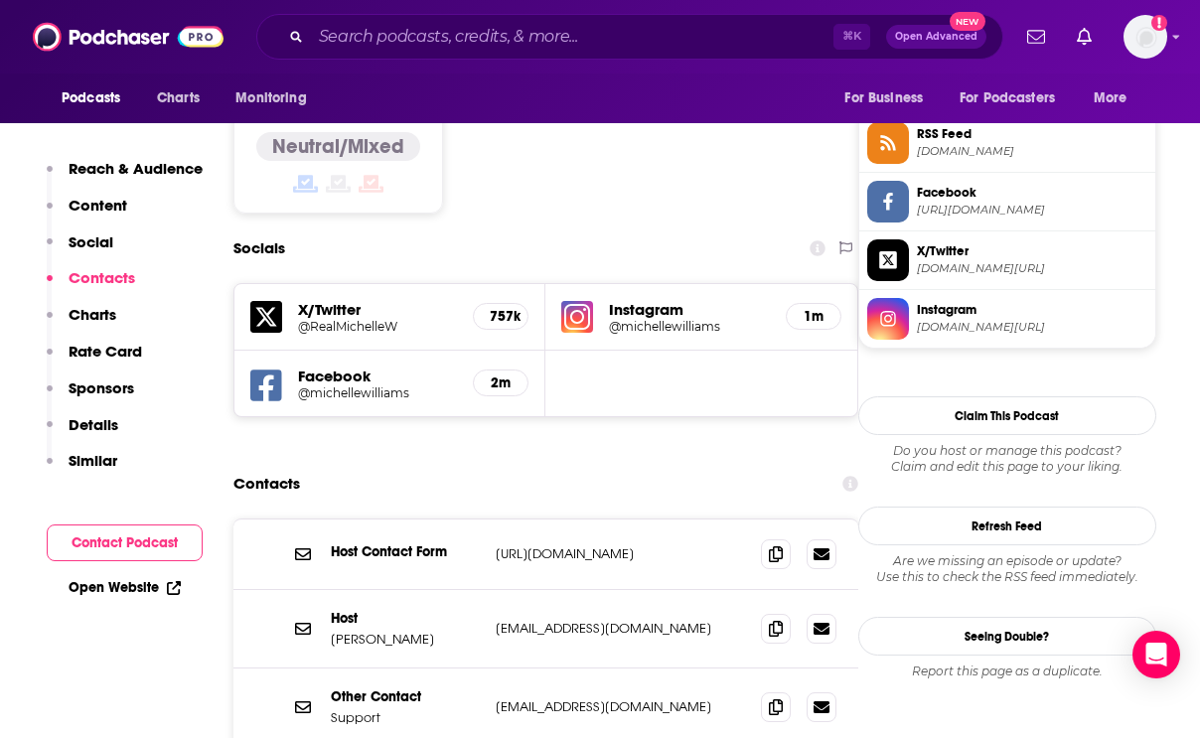
click at [683, 590] on div "Host [PERSON_NAME] [EMAIL_ADDRESS][DOMAIN_NAME] [EMAIL_ADDRESS][DOMAIN_NAME]" at bounding box center [545, 629] width 625 height 78
click at [781, 620] on icon at bounding box center [776, 628] width 14 height 16
